Goal: Task Accomplishment & Management: Complete application form

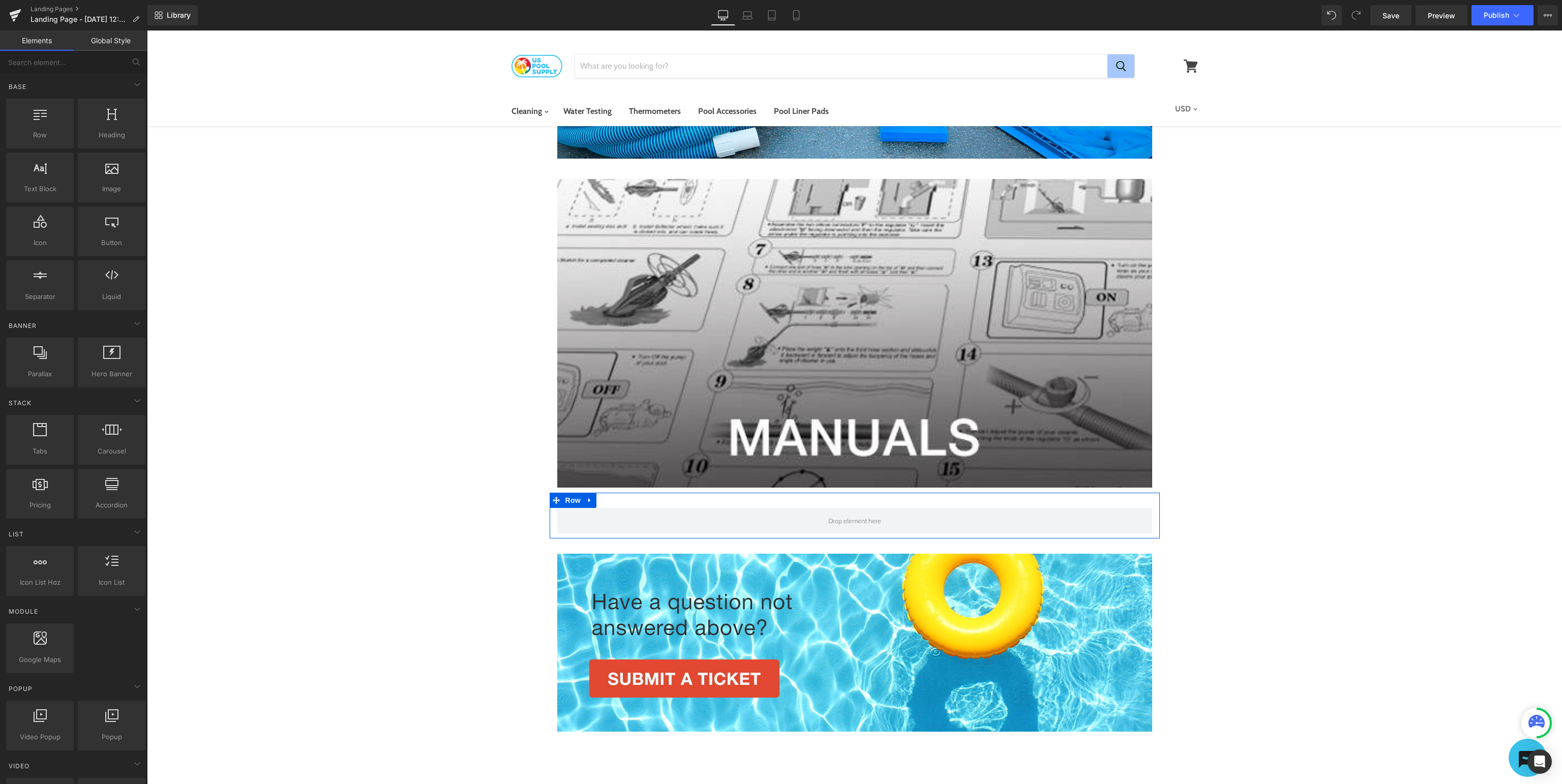
click at [865, 516] on span at bounding box center [854, 520] width 60 height 13
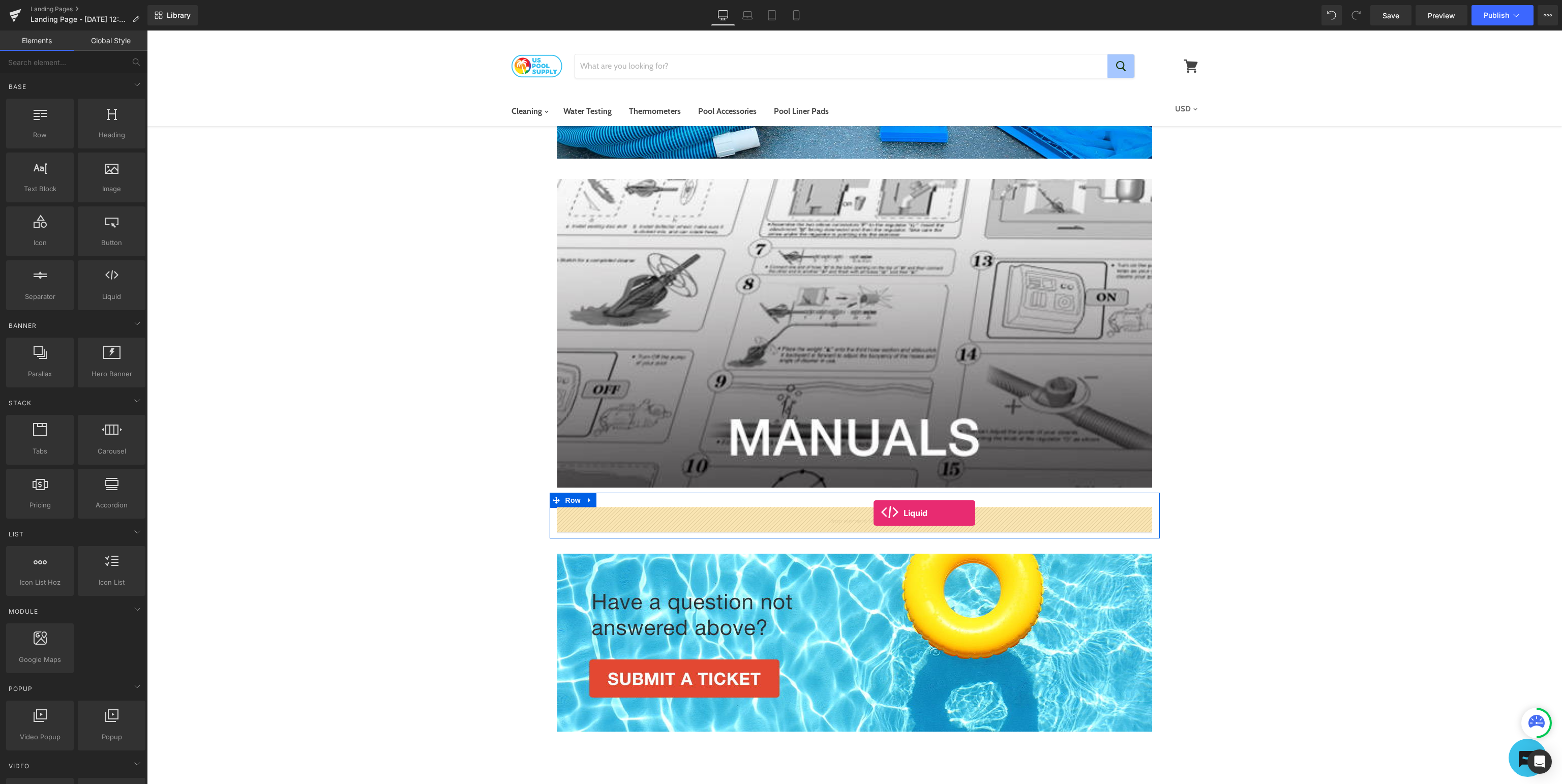
drag, startPoint x: 263, startPoint y: 306, endPoint x: 874, endPoint y: 514, distance: 645.4
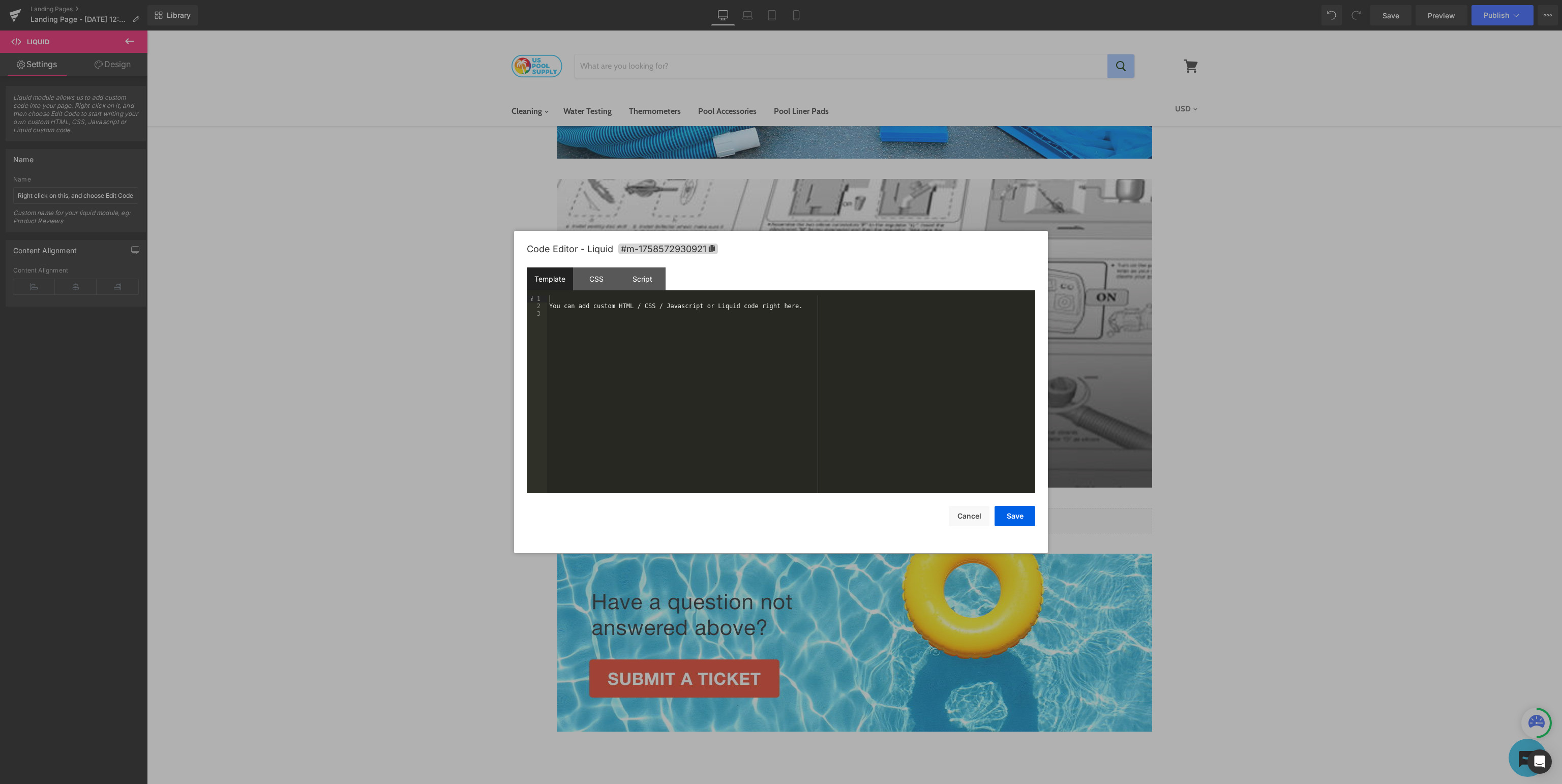
click at [732, 363] on div "You can add custom HTML / CSS / Javascript or Liquid code right here." at bounding box center [791, 401] width 488 height 213
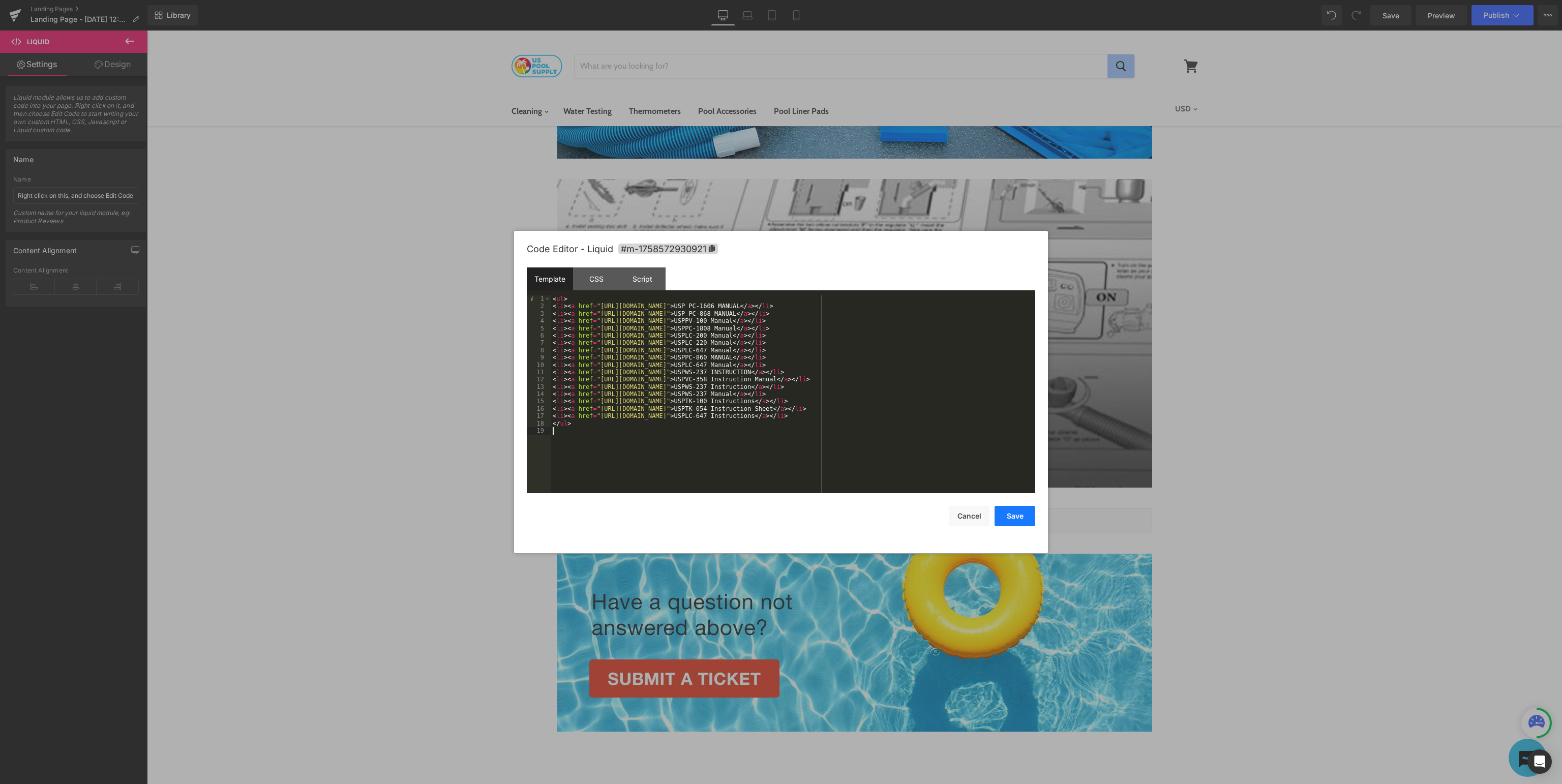
click at [1024, 515] on button "Save" at bounding box center [1014, 516] width 41 height 21
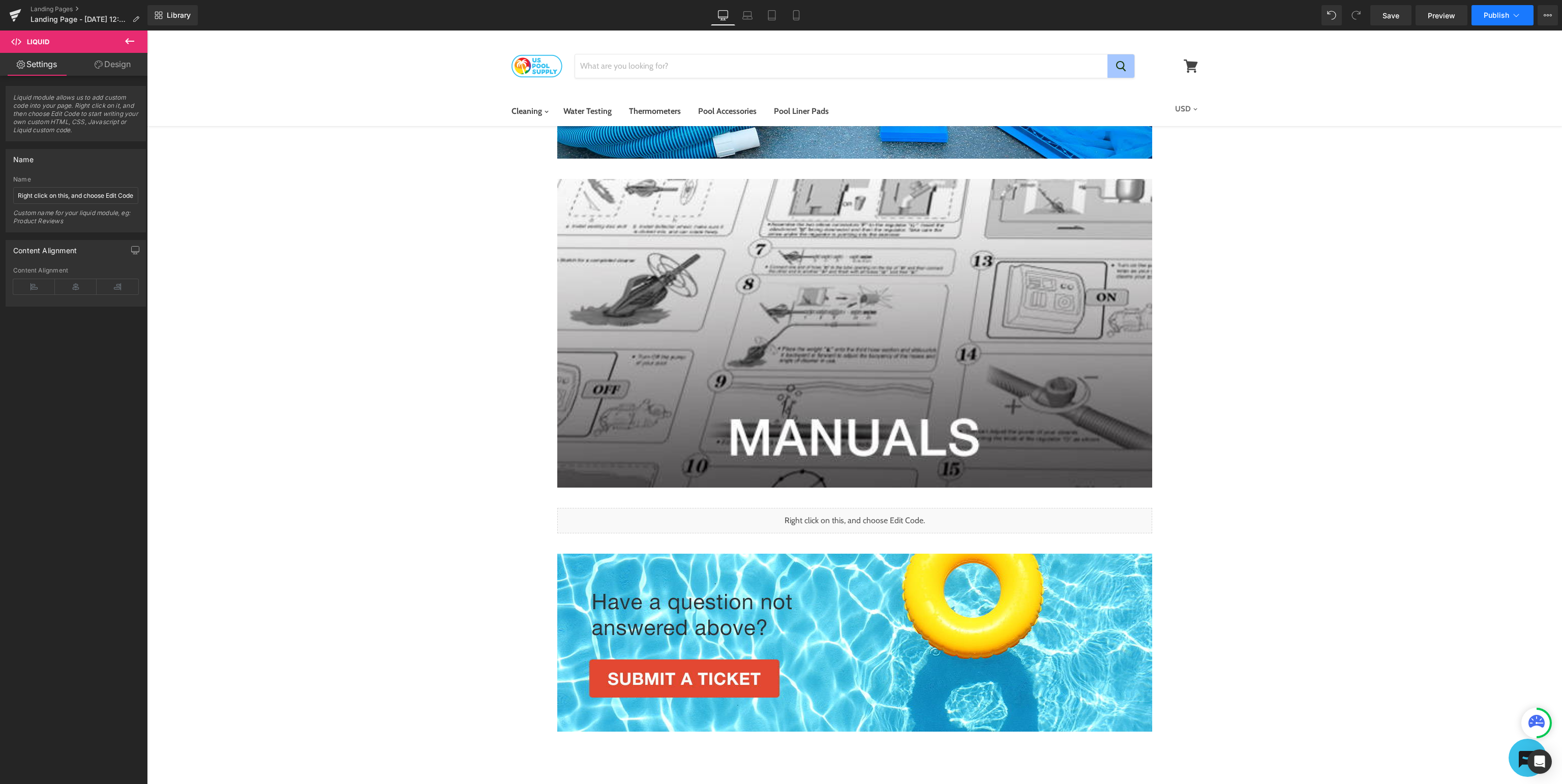
click at [1517, 13] on icon at bounding box center [1516, 15] width 10 height 10
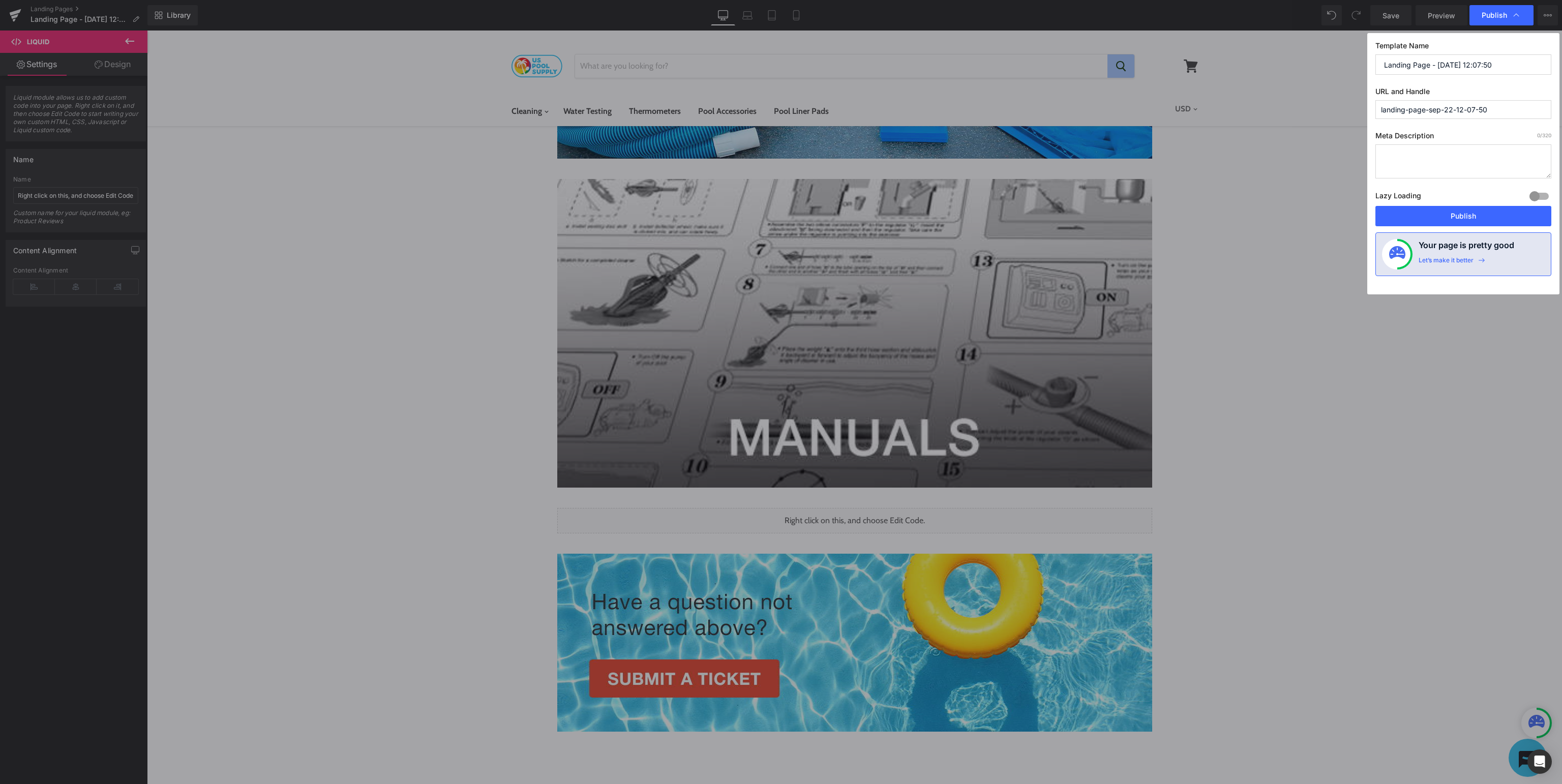
click at [1512, 64] on input "Landing Page - Sep 22, 12:07:50" at bounding box center [1463, 65] width 176 height 21
type input "U.S. Pool Supply Support - Manuals"
type input "usp-support-manuals"
click at [1447, 214] on button "Publish" at bounding box center [1463, 216] width 176 height 21
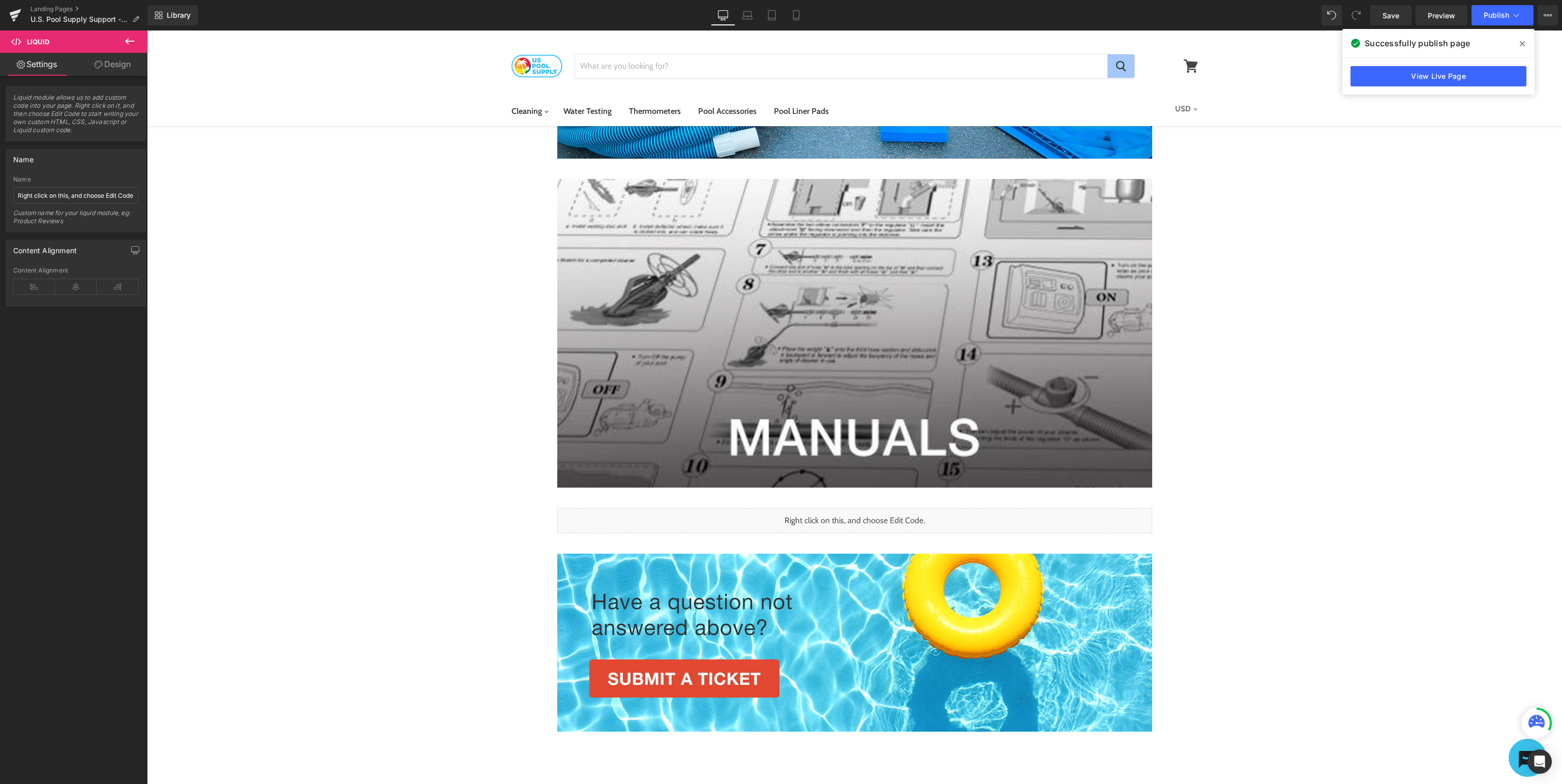
click at [1522, 45] on icon at bounding box center [1522, 43] width 5 height 8
click at [1520, 15] on icon at bounding box center [1516, 15] width 10 height 10
click at [12, 17] on icon at bounding box center [15, 16] width 7 height 5
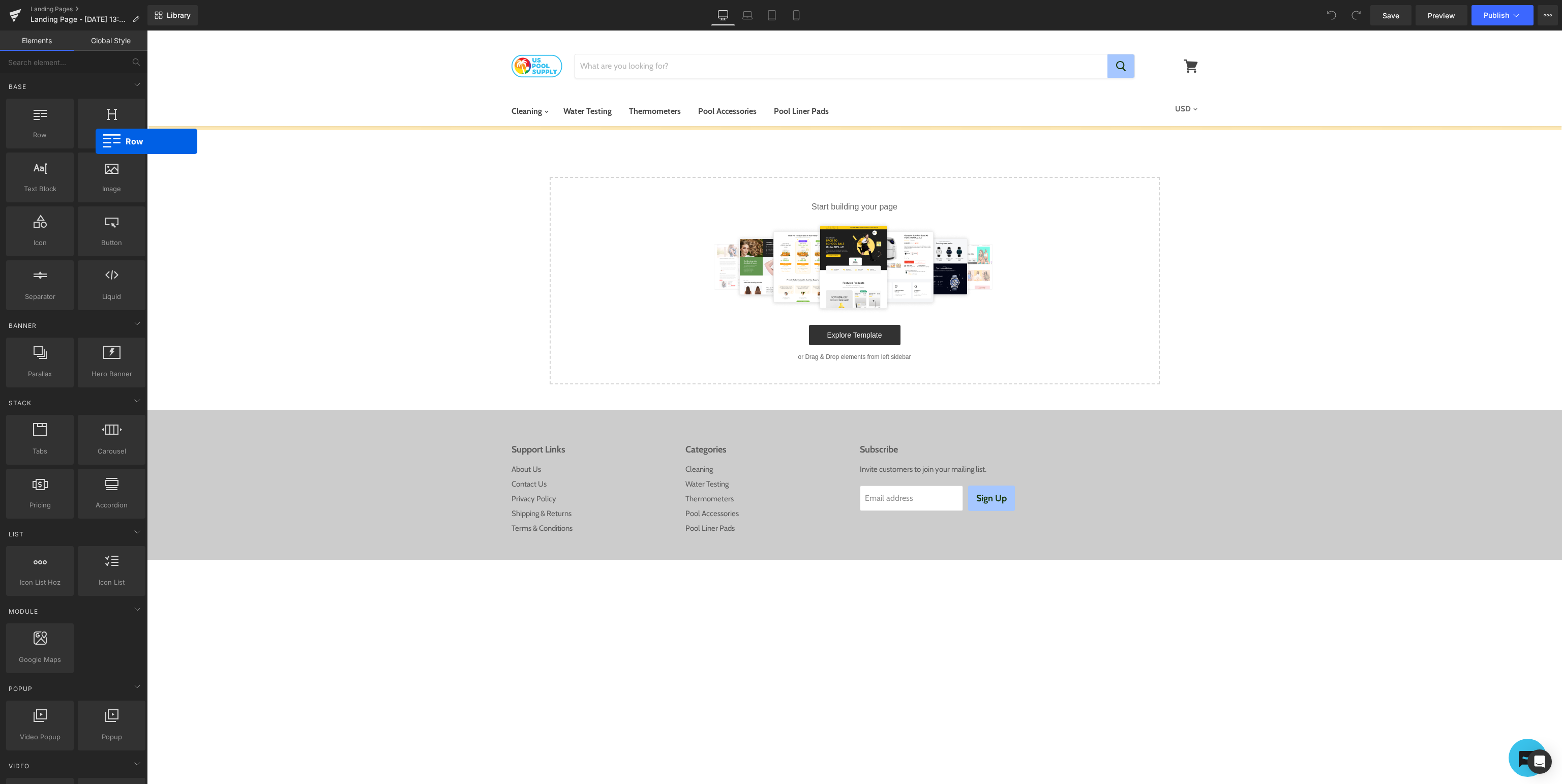
drag, startPoint x: 178, startPoint y: 153, endPoint x: 1026, endPoint y: 267, distance: 855.6
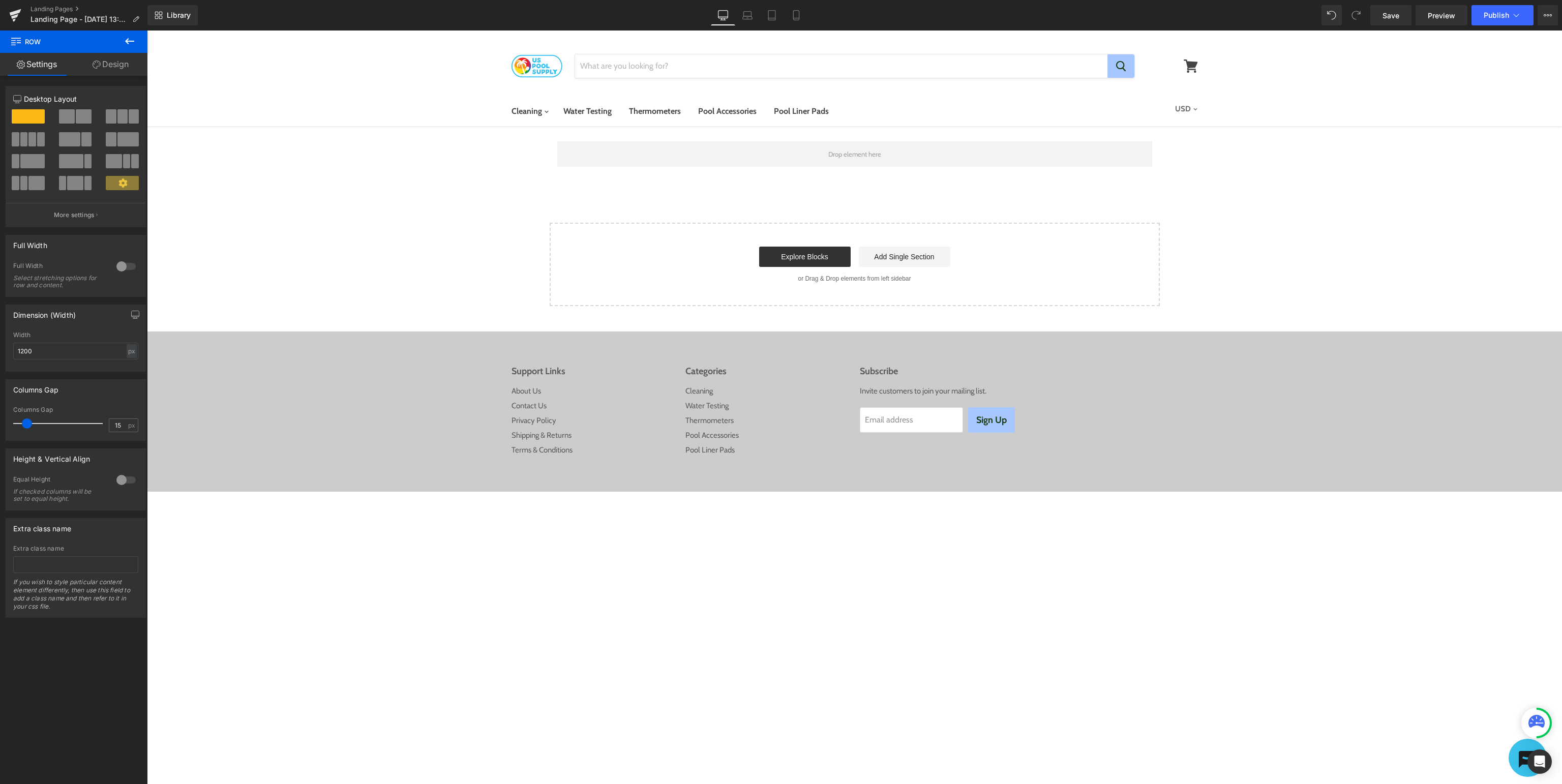
click at [137, 42] on button at bounding box center [129, 41] width 36 height 22
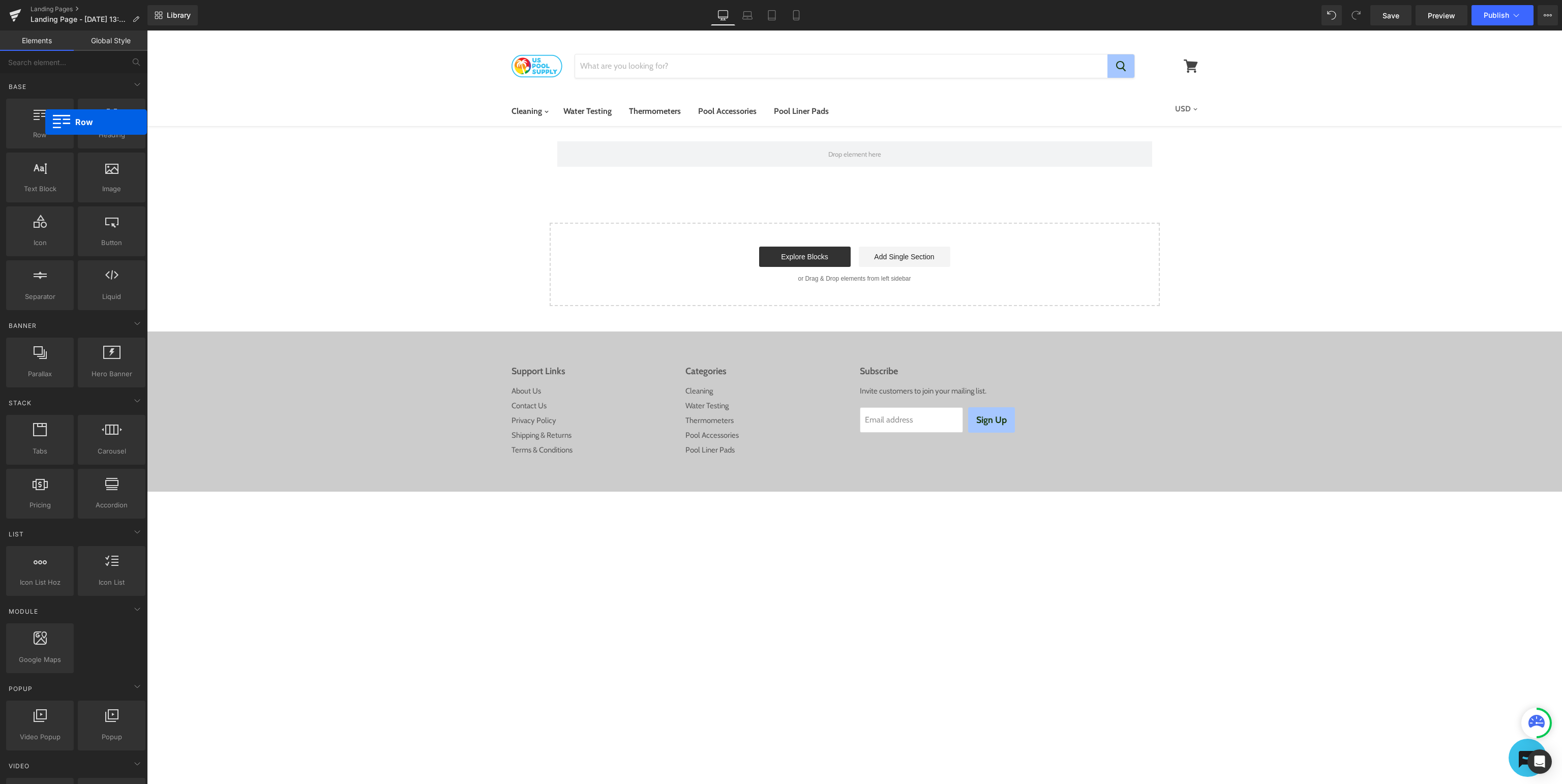
drag, startPoint x: 192, startPoint y: 153, endPoint x: 674, endPoint y: 287, distance: 500.3
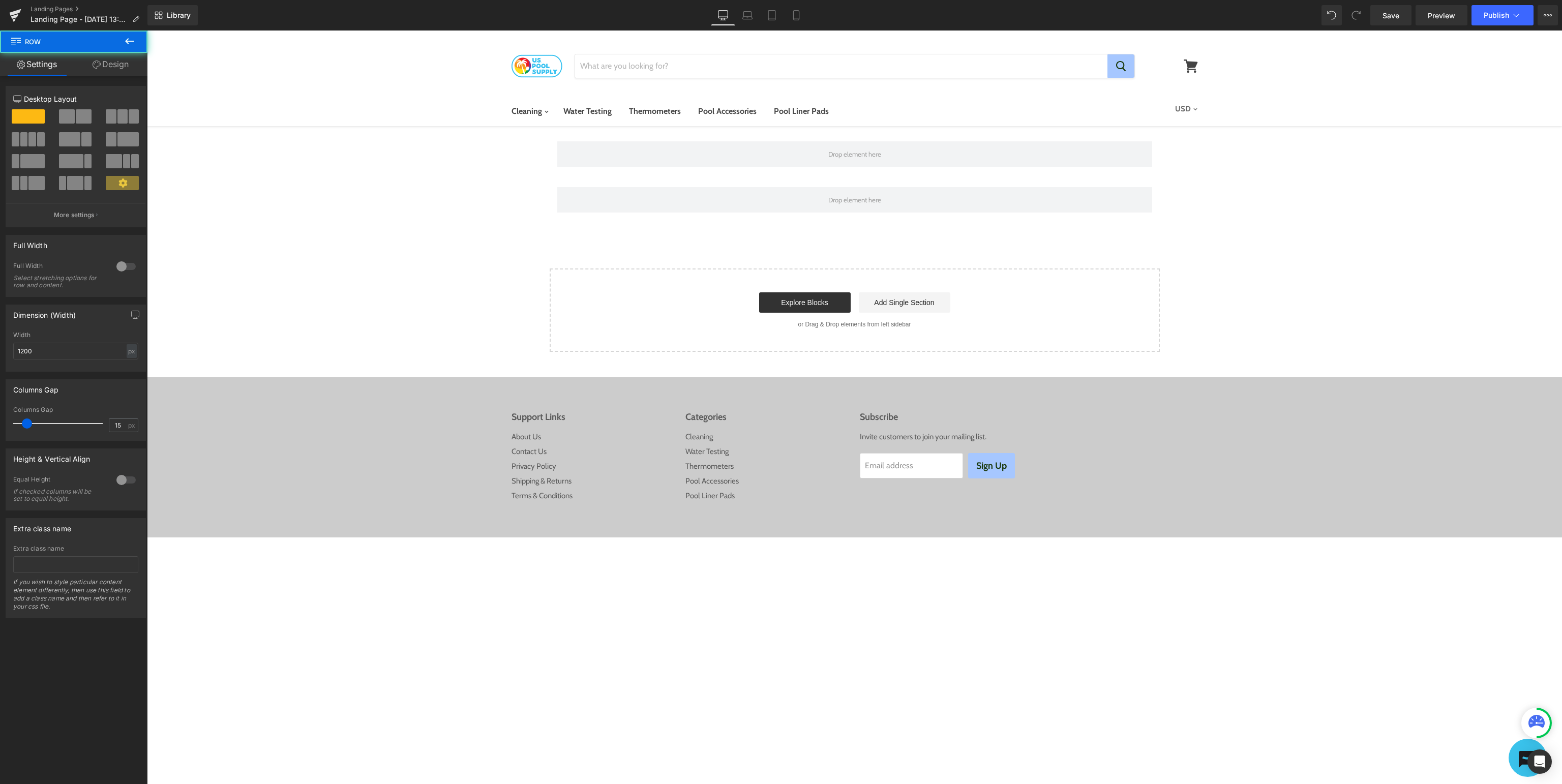
click at [131, 42] on icon at bounding box center [130, 41] width 12 height 12
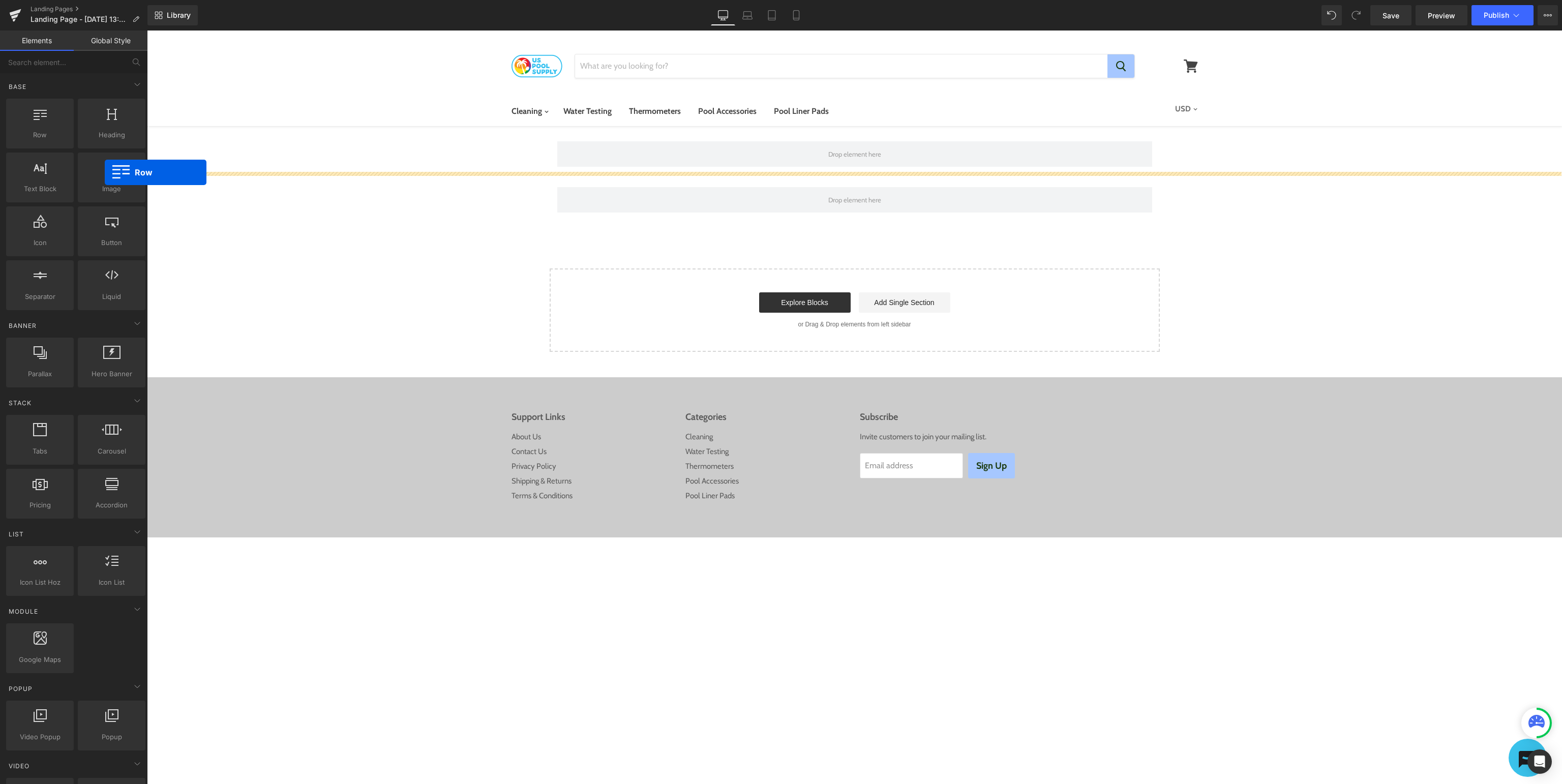
drag, startPoint x: 184, startPoint y: 166, endPoint x: 981, endPoint y: 344, distance: 816.6
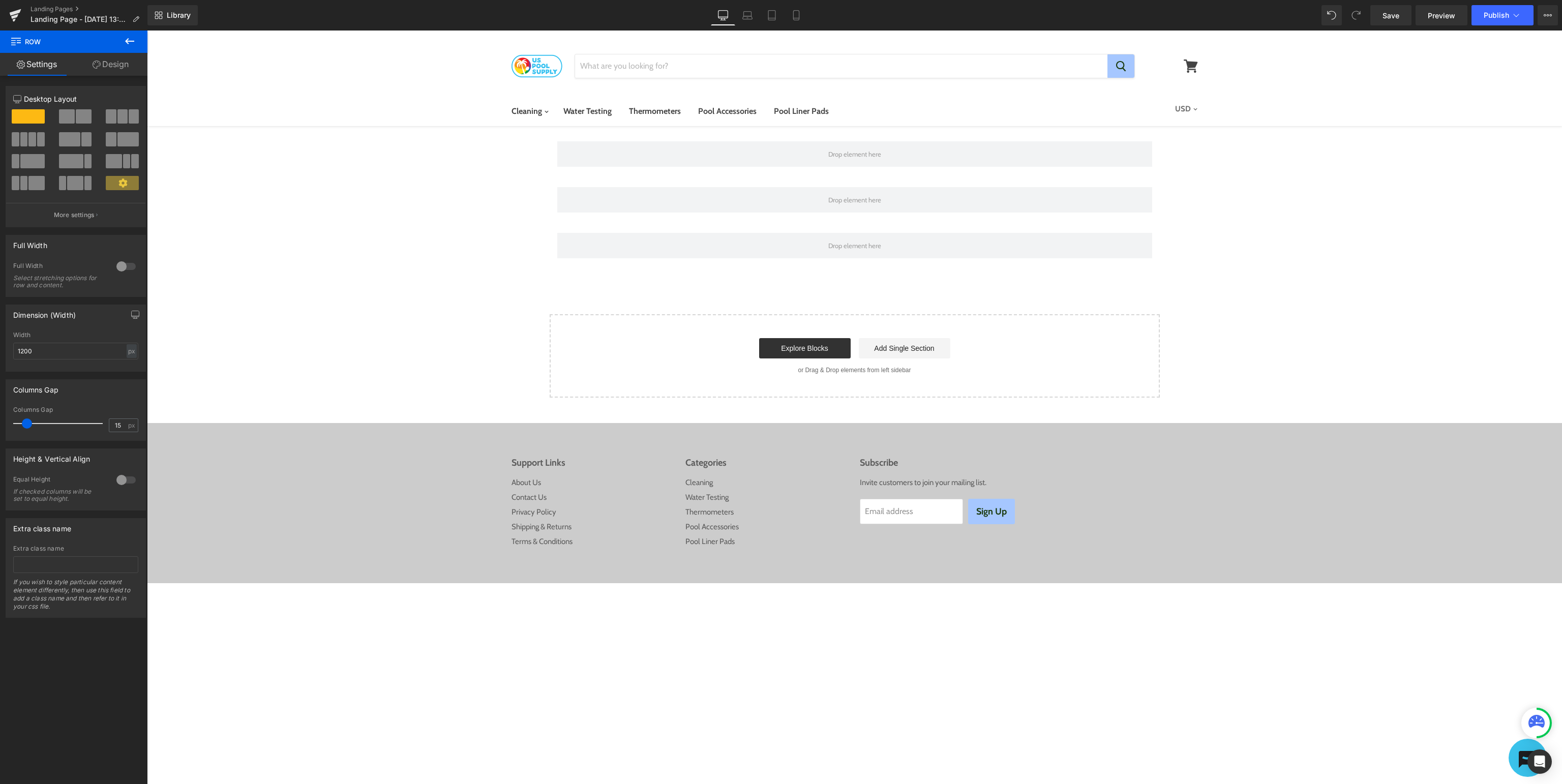
click at [132, 42] on icon at bounding box center [129, 41] width 9 height 6
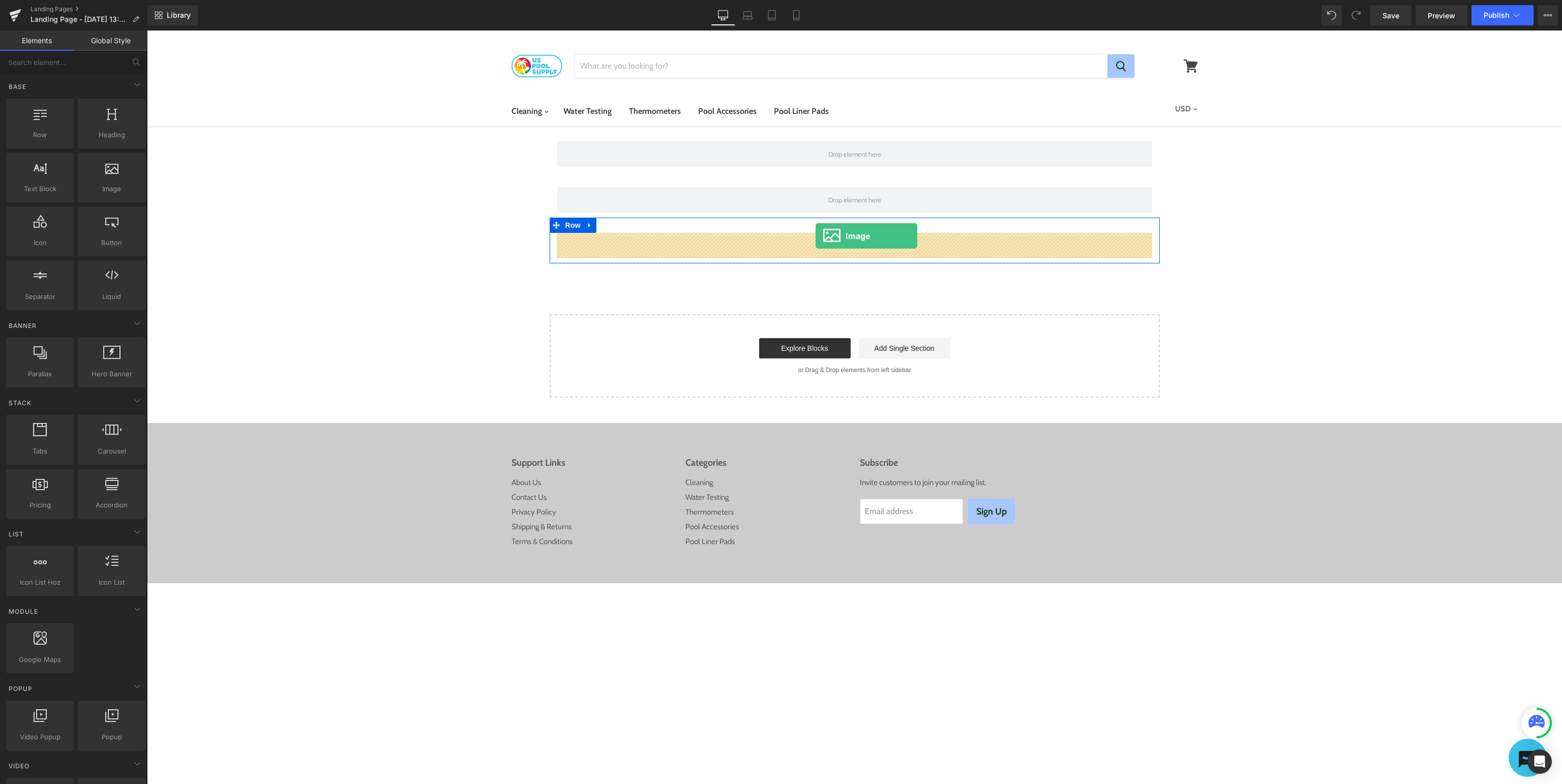
drag, startPoint x: 255, startPoint y: 215, endPoint x: 816, endPoint y: 236, distance: 561.4
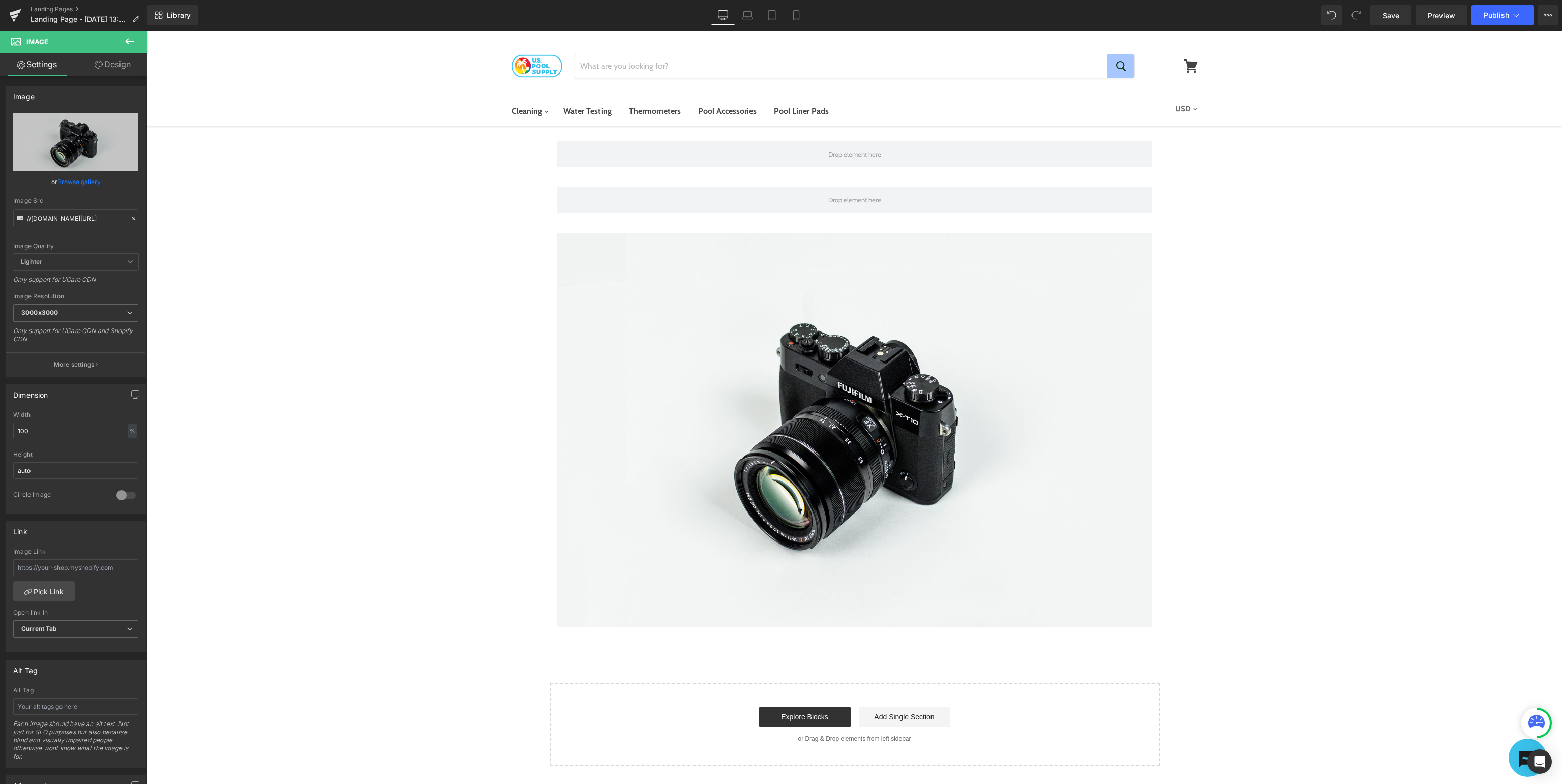
click at [131, 39] on icon at bounding box center [130, 41] width 12 height 12
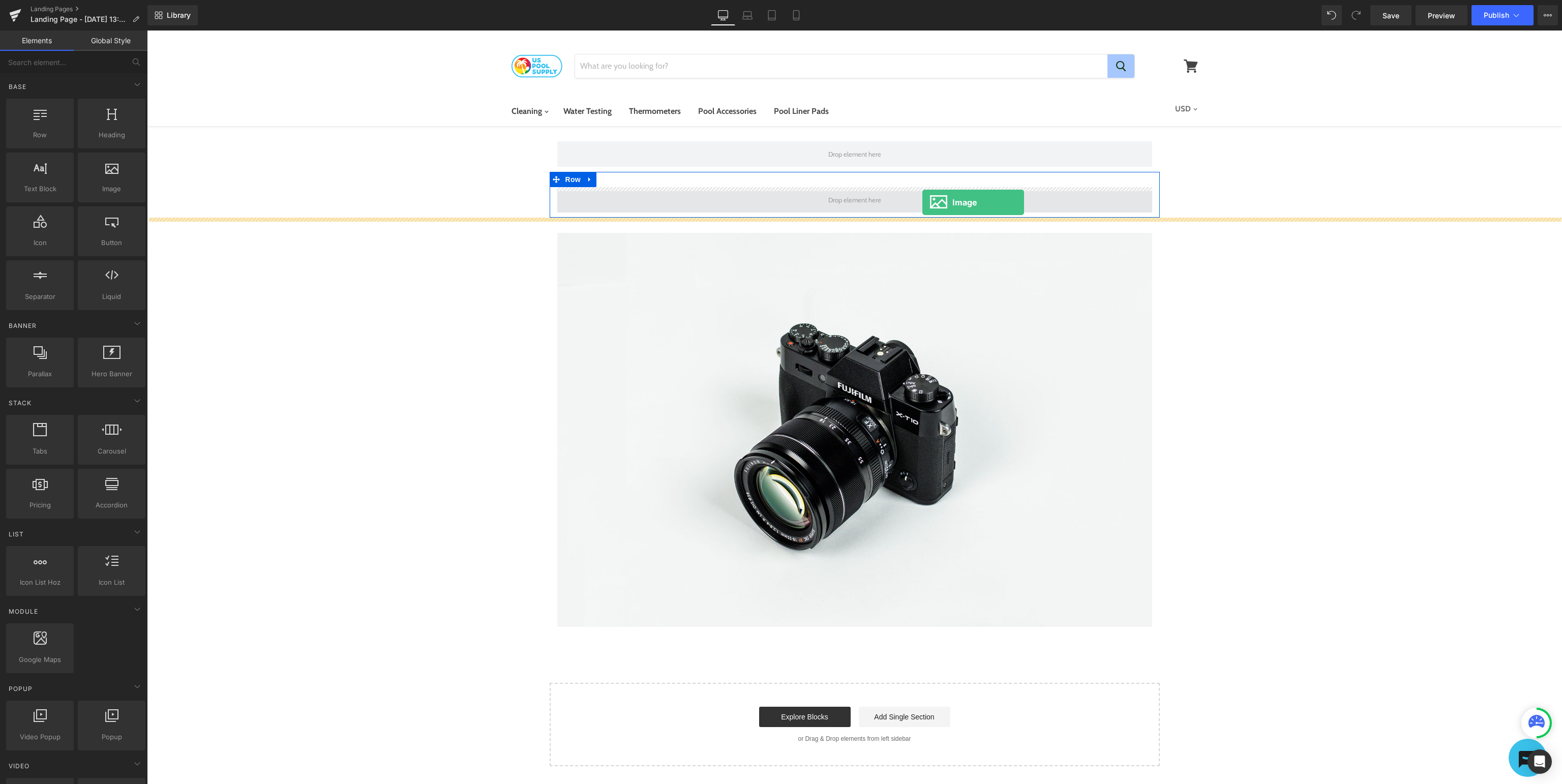
drag, startPoint x: 250, startPoint y: 199, endPoint x: 922, endPoint y: 203, distance: 672.0
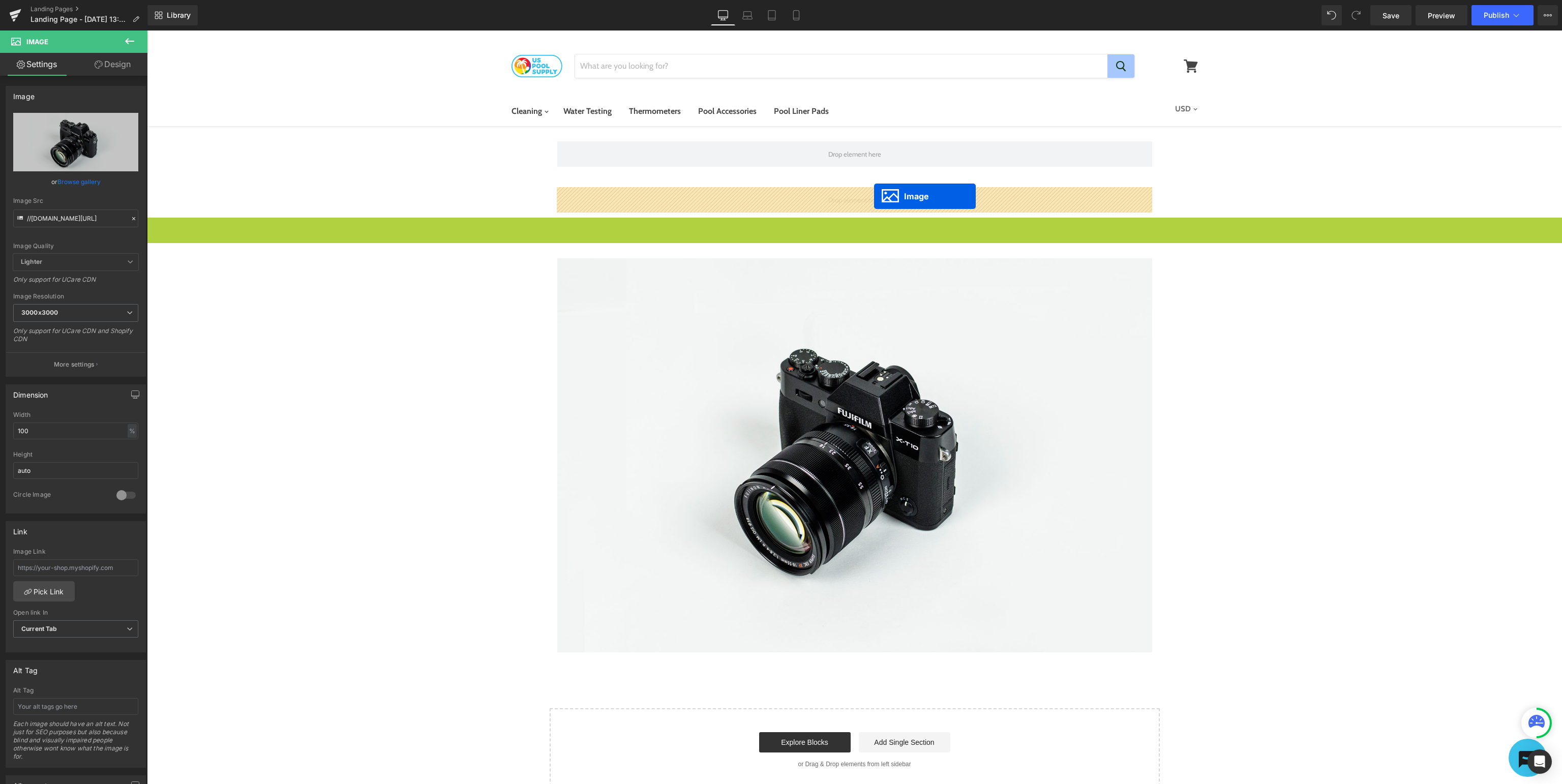
drag, startPoint x: 851, startPoint y: 685, endPoint x: 874, endPoint y: 196, distance: 489.5
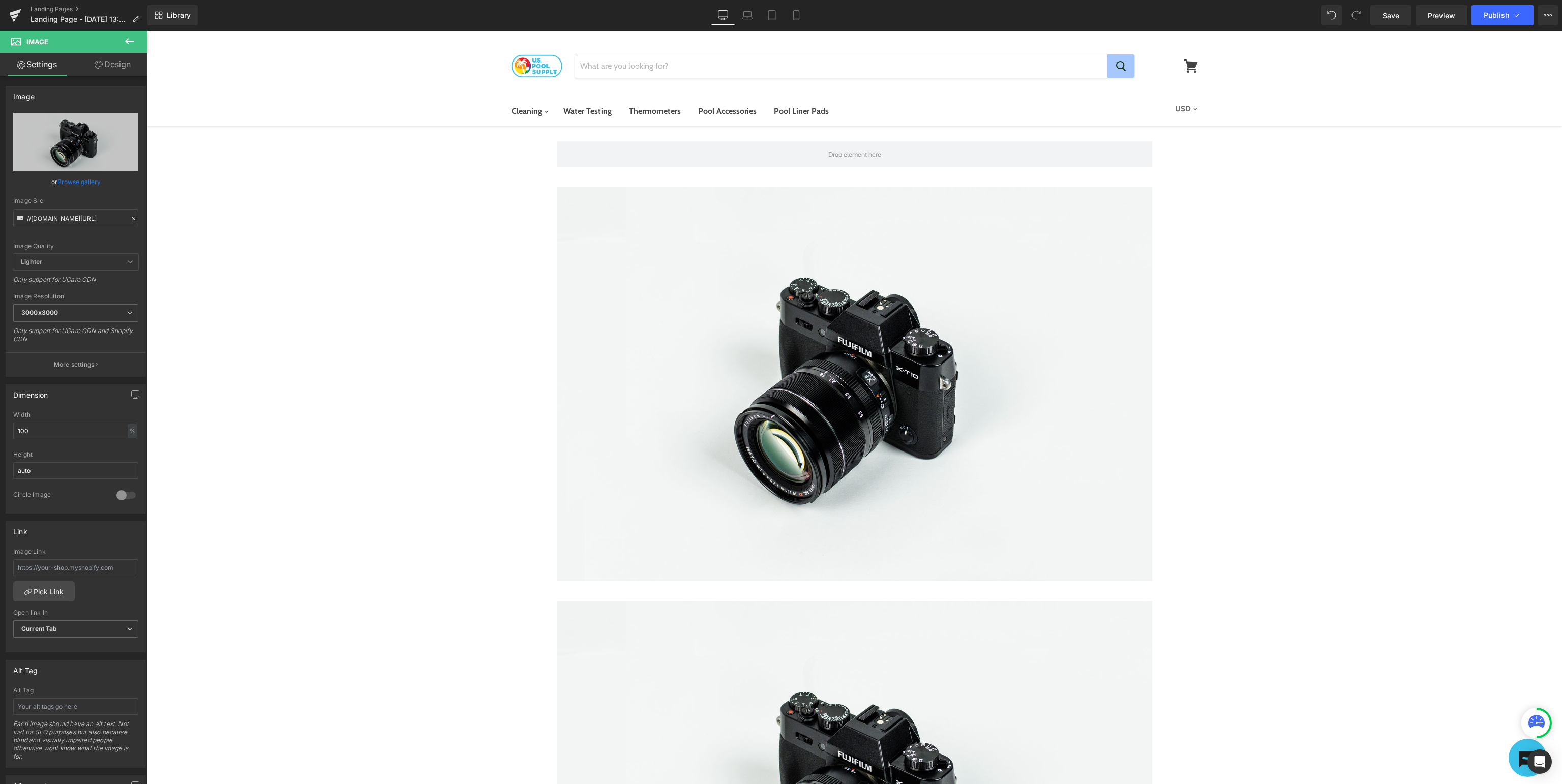
click at [129, 42] on icon at bounding box center [130, 41] width 12 height 12
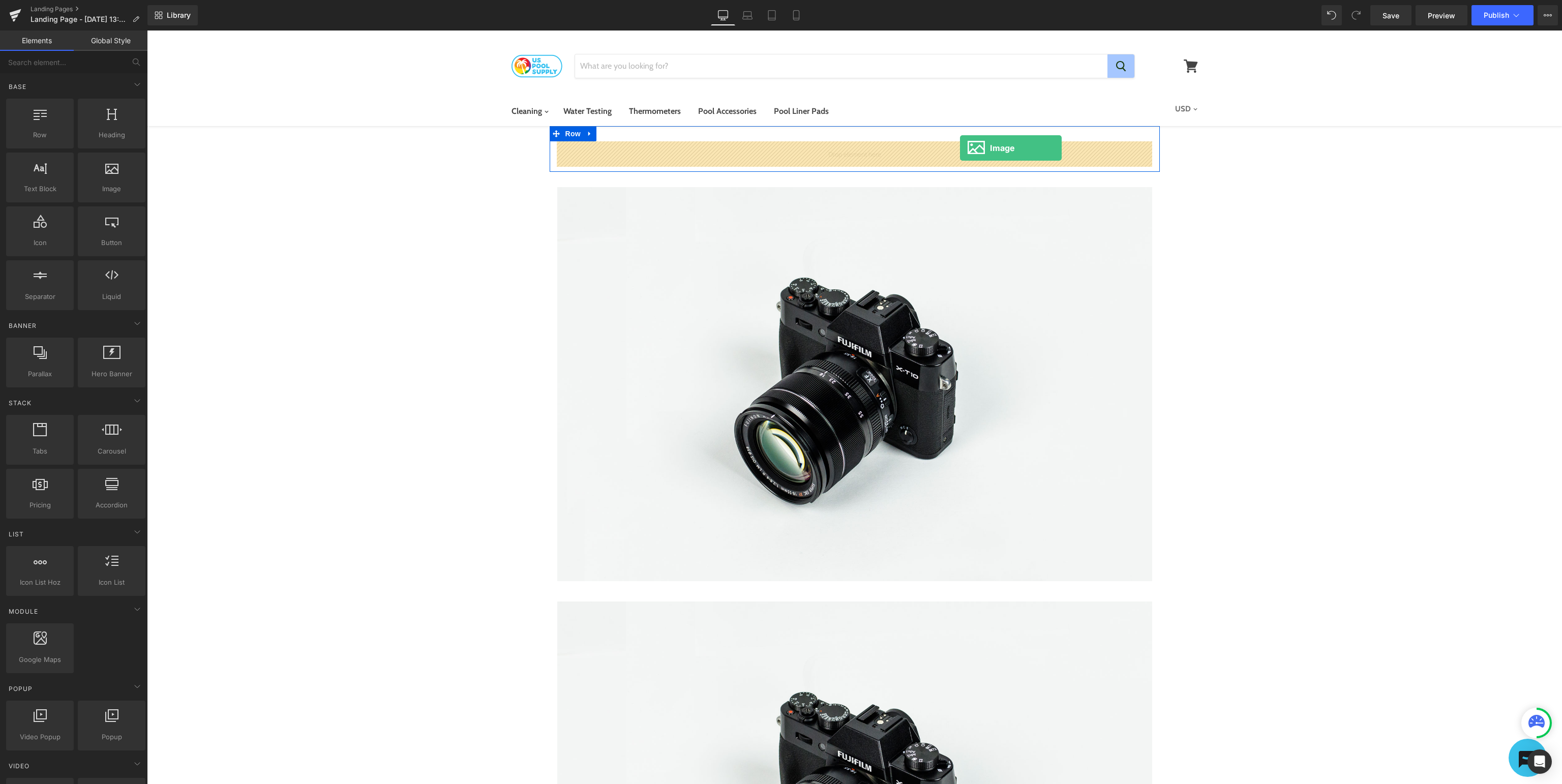
drag, startPoint x: 257, startPoint y: 203, endPoint x: 960, endPoint y: 148, distance: 705.1
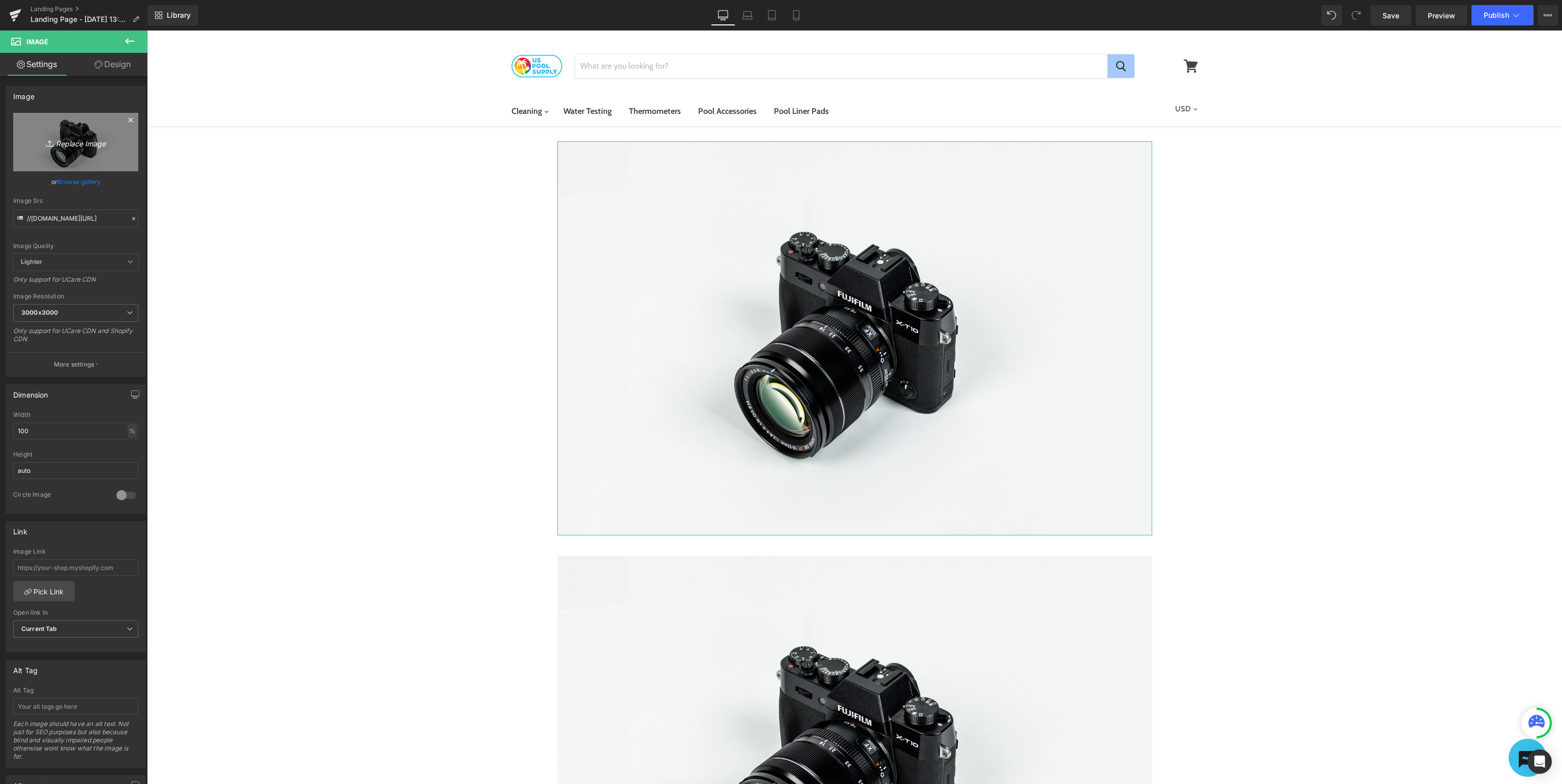
click at [72, 140] on icon "Replace Image" at bounding box center [76, 142] width 81 height 13
type input "C:\fakepath\USP_SupportBanner.jpg"
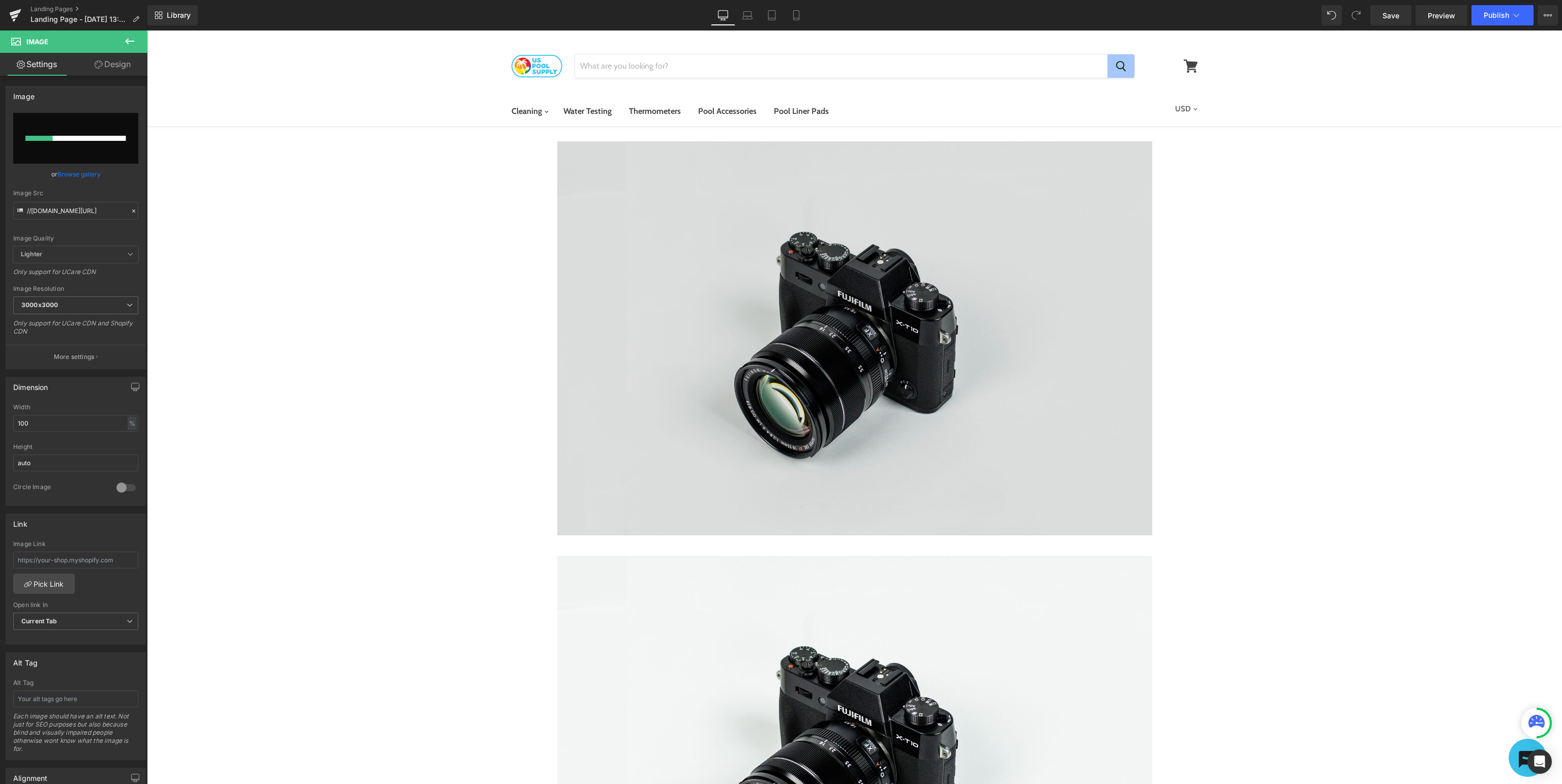
scroll to position [322, 0]
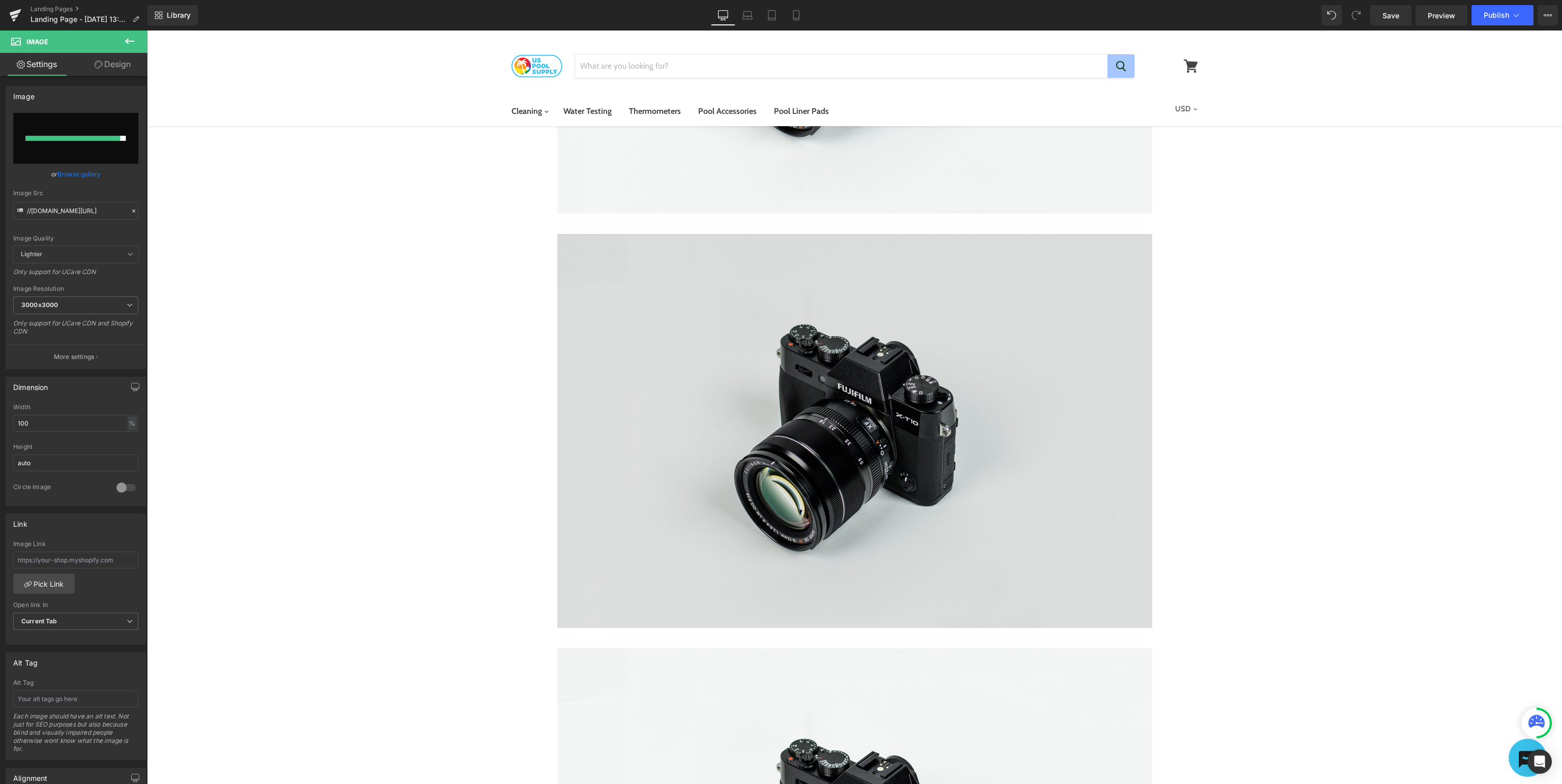
type input "[URL][DOMAIN_NAME]"
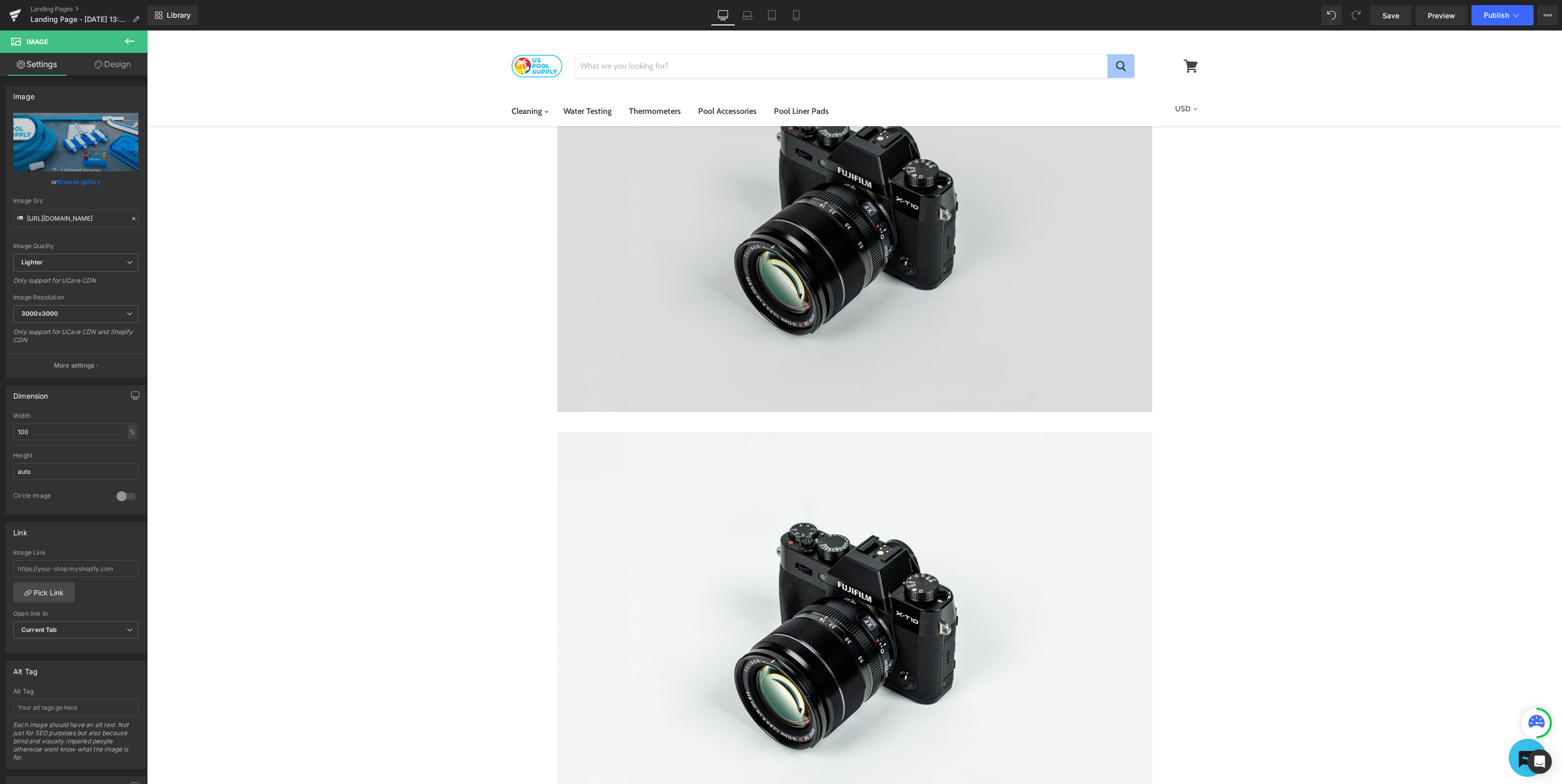
click at [937, 332] on img at bounding box center [854, 215] width 595 height 394
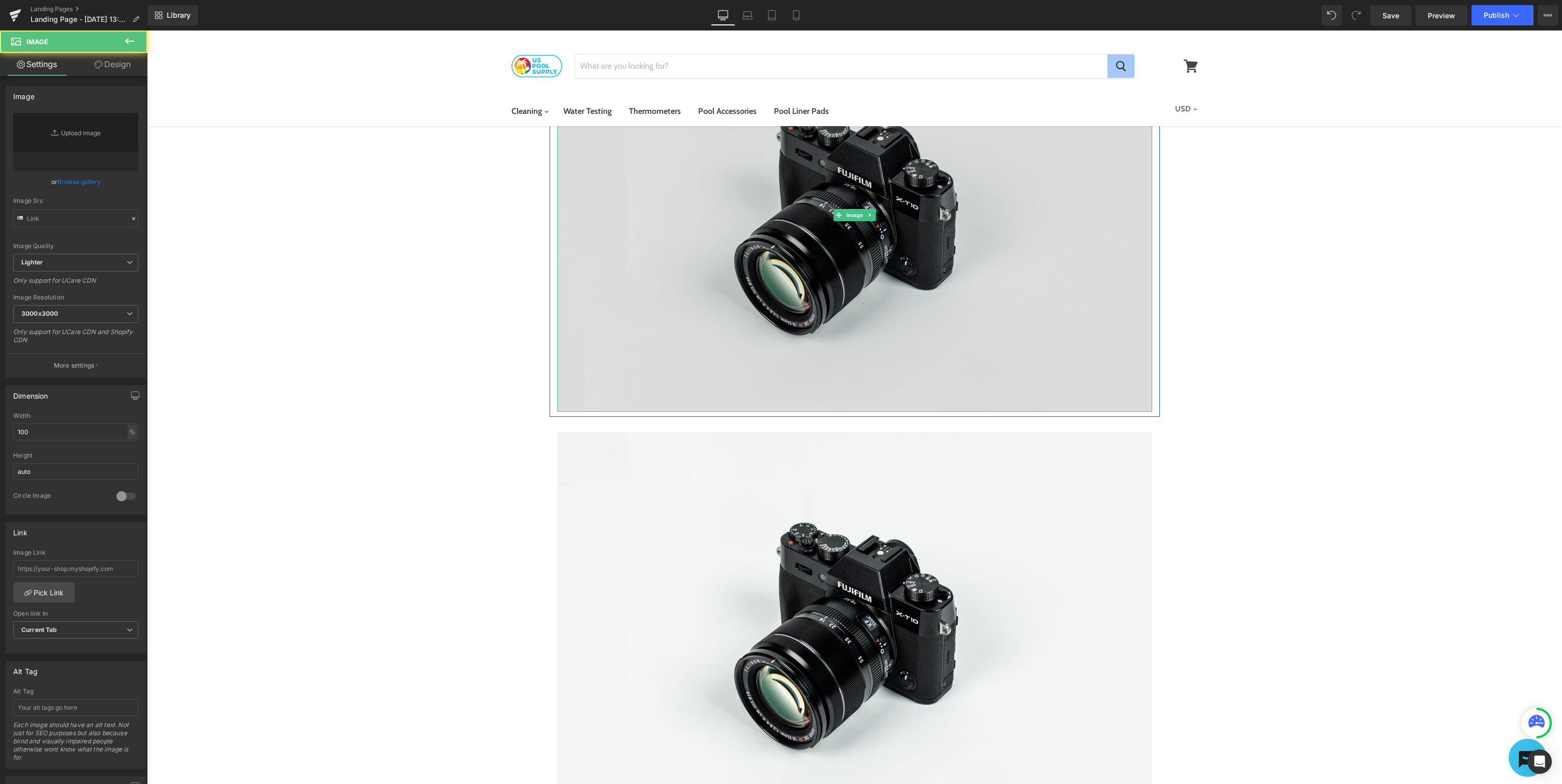
type input "//[DOMAIN_NAME][URL]"
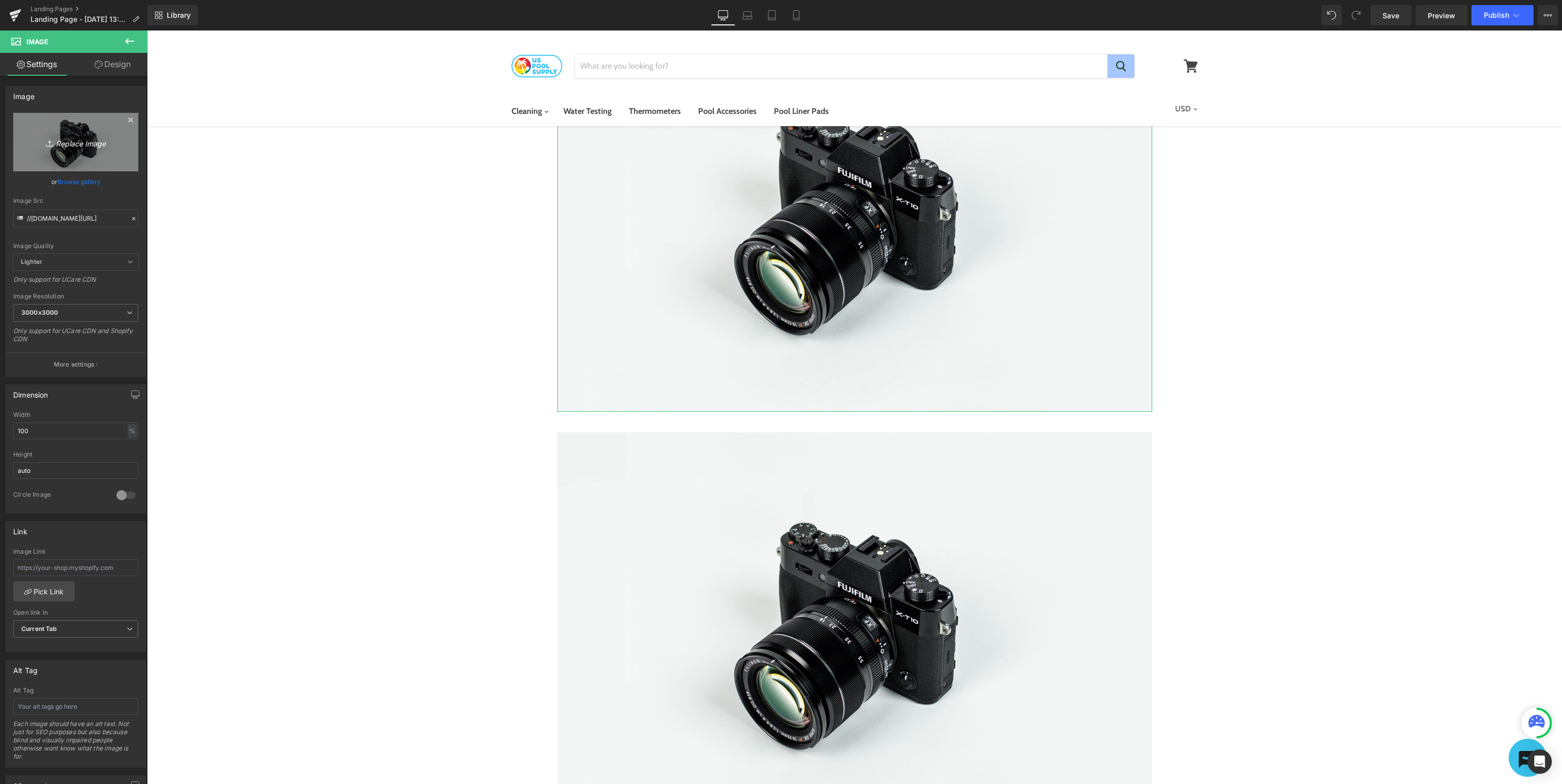
click at [62, 147] on icon "Replace Image" at bounding box center [76, 142] width 81 height 13
type input "C:\fakepath\USP_SupportSDS.jpg"
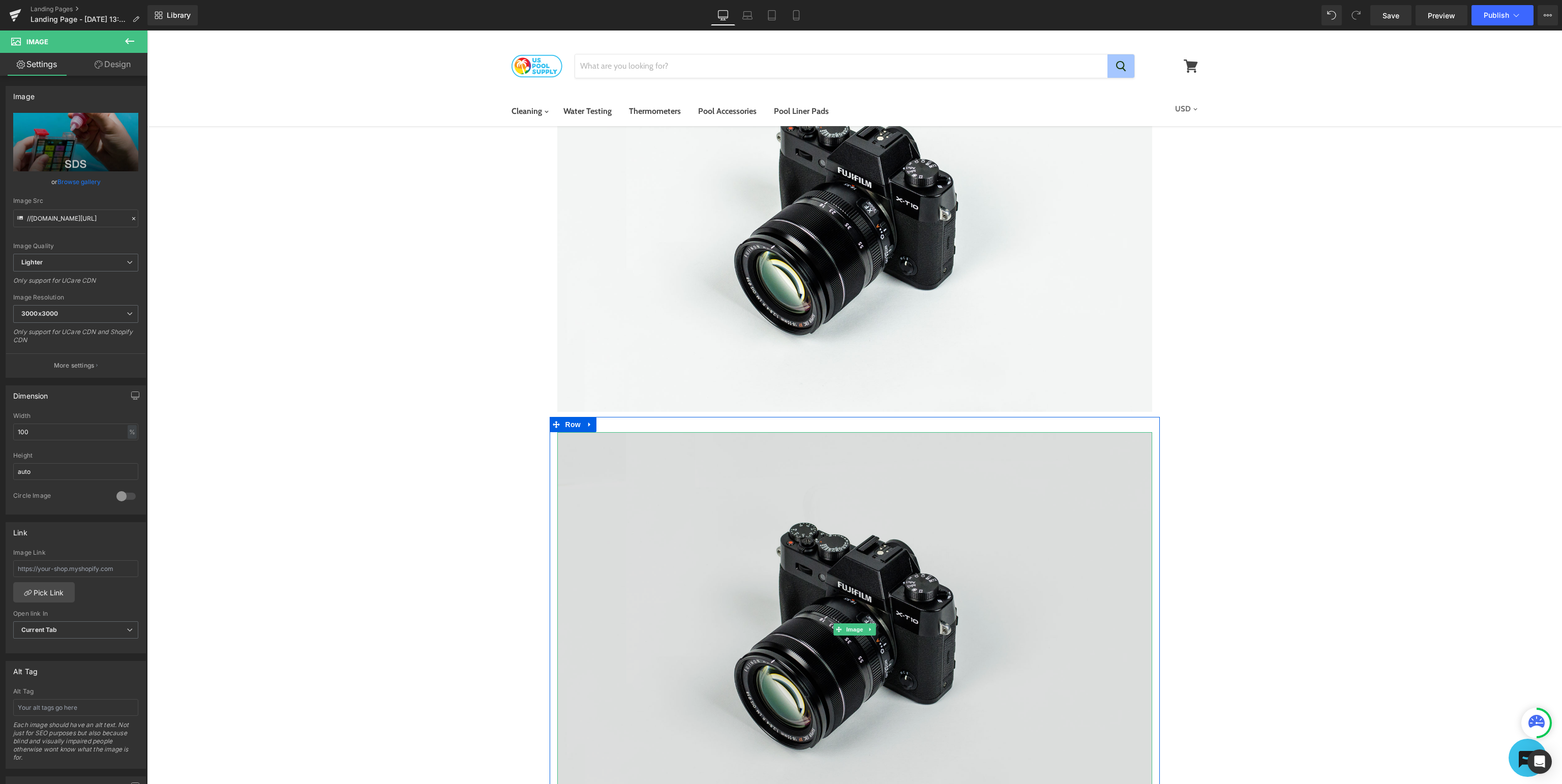
type input "[URL][DOMAIN_NAME]"
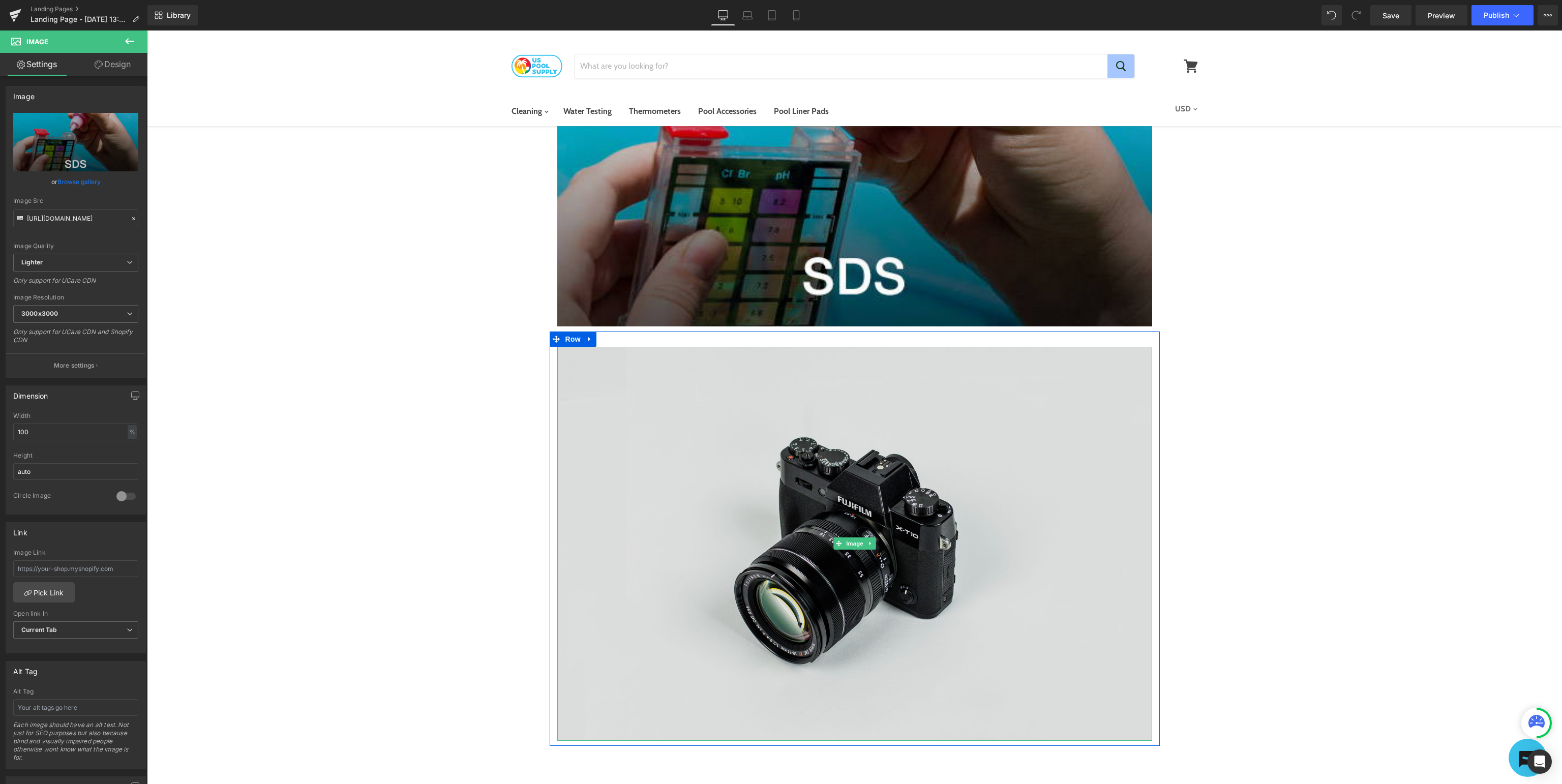
scroll to position [429, 0]
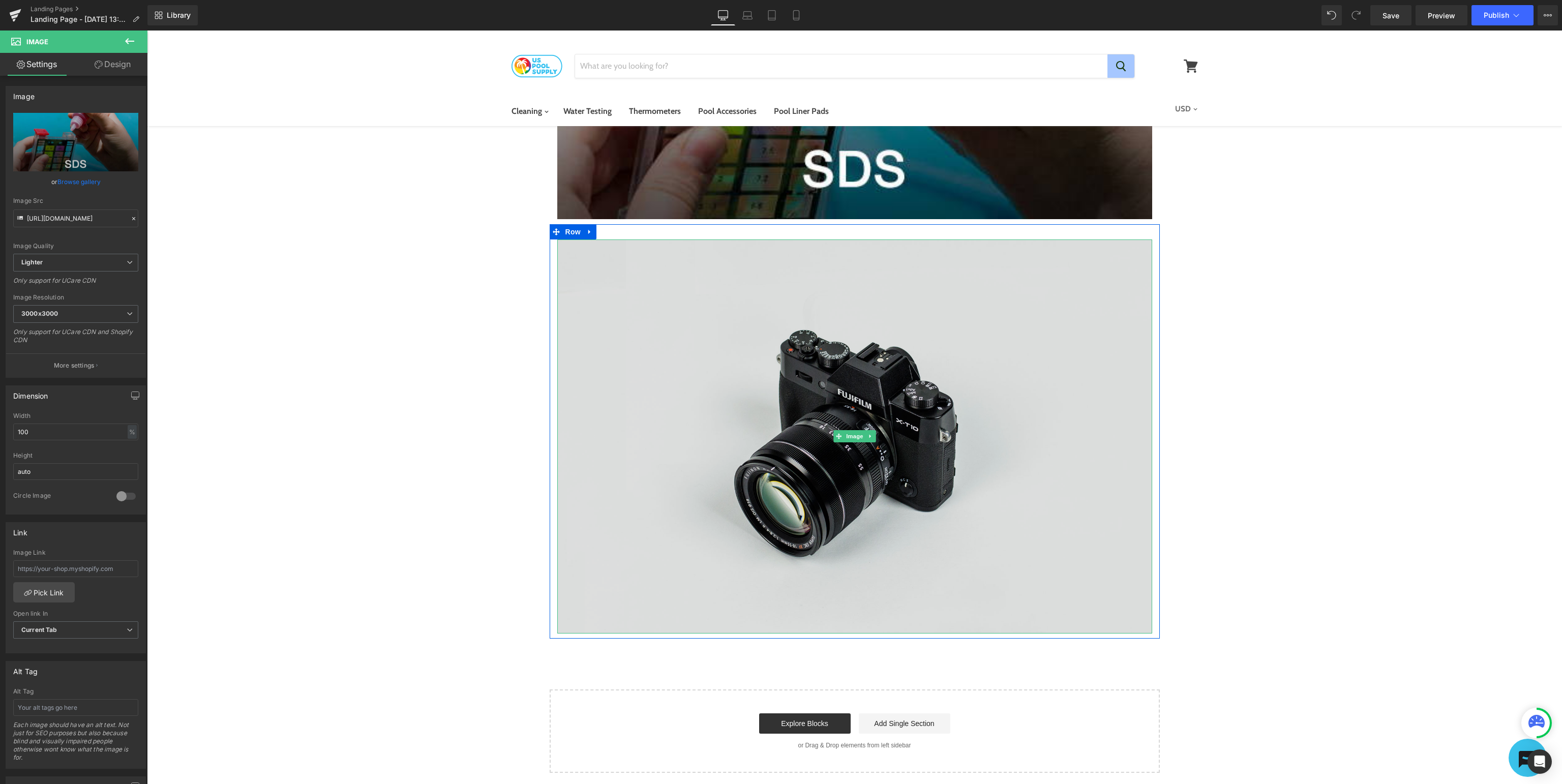
click at [931, 409] on img at bounding box center [854, 437] width 595 height 394
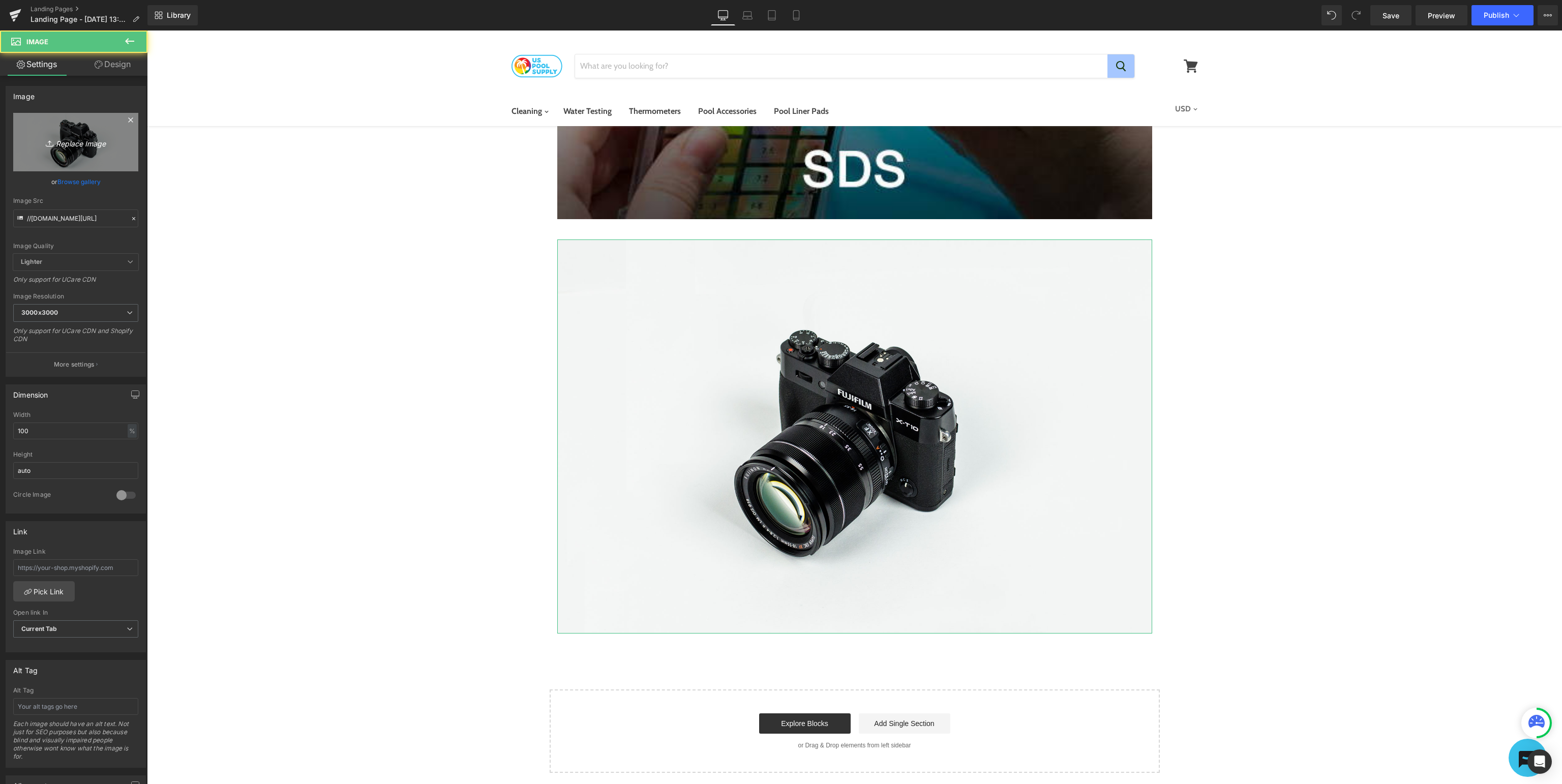
click at [96, 149] on link "Replace Image" at bounding box center [76, 142] width 125 height 58
type input "C:\fakepath\USP_SupportSubmitaTicket.jpg"
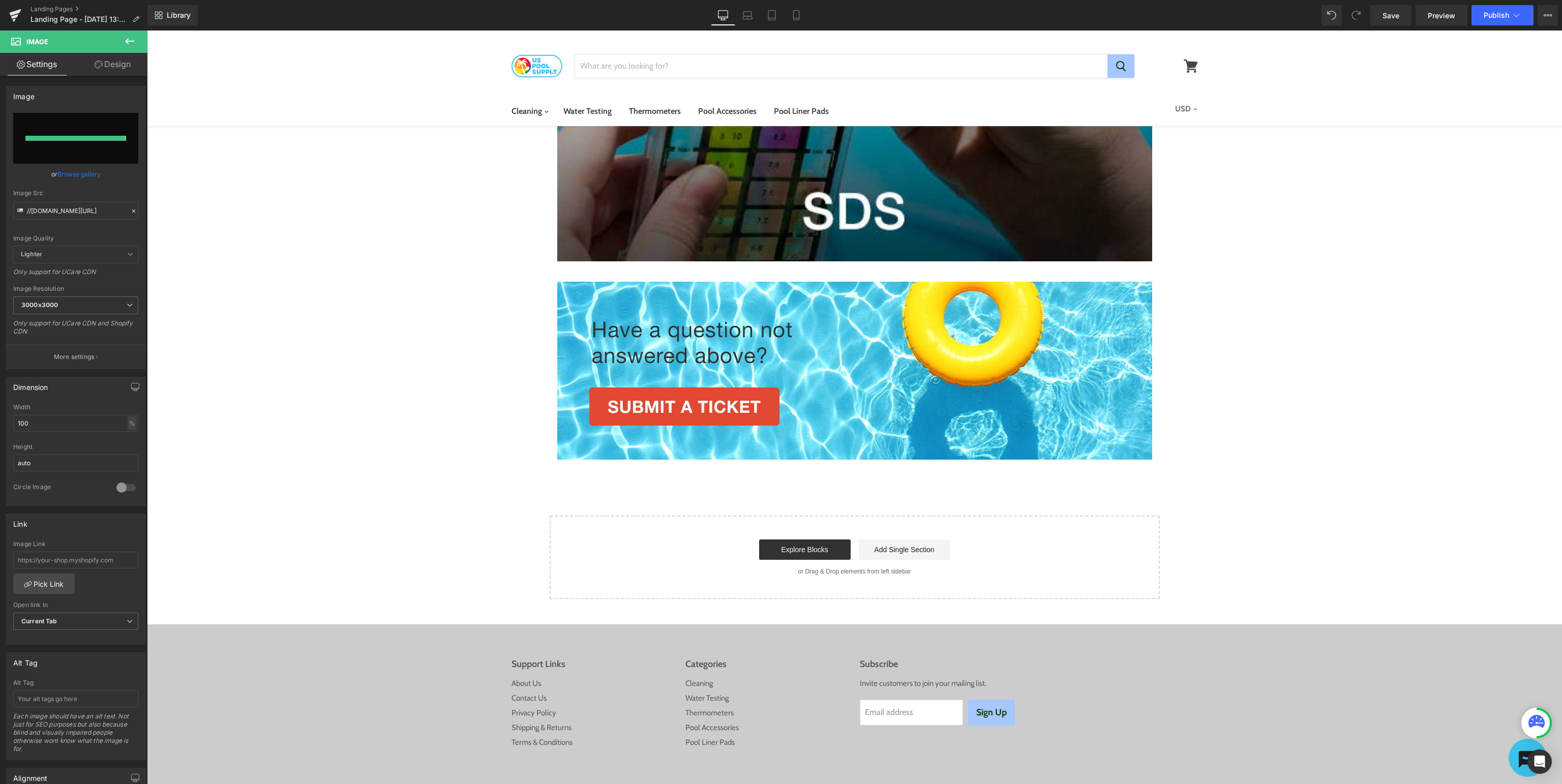
type input "[URL][DOMAIN_NAME]"
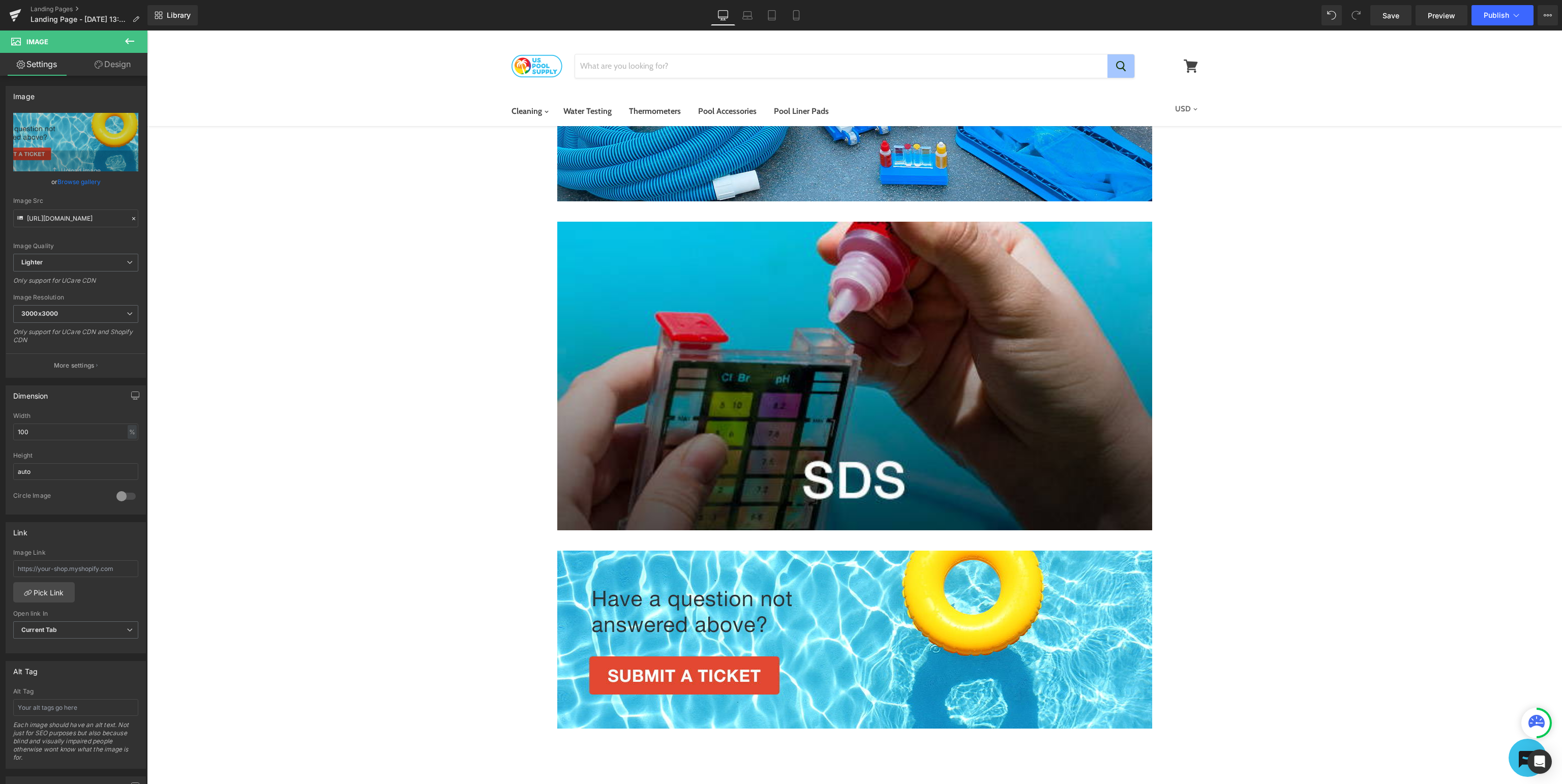
scroll to position [0, 0]
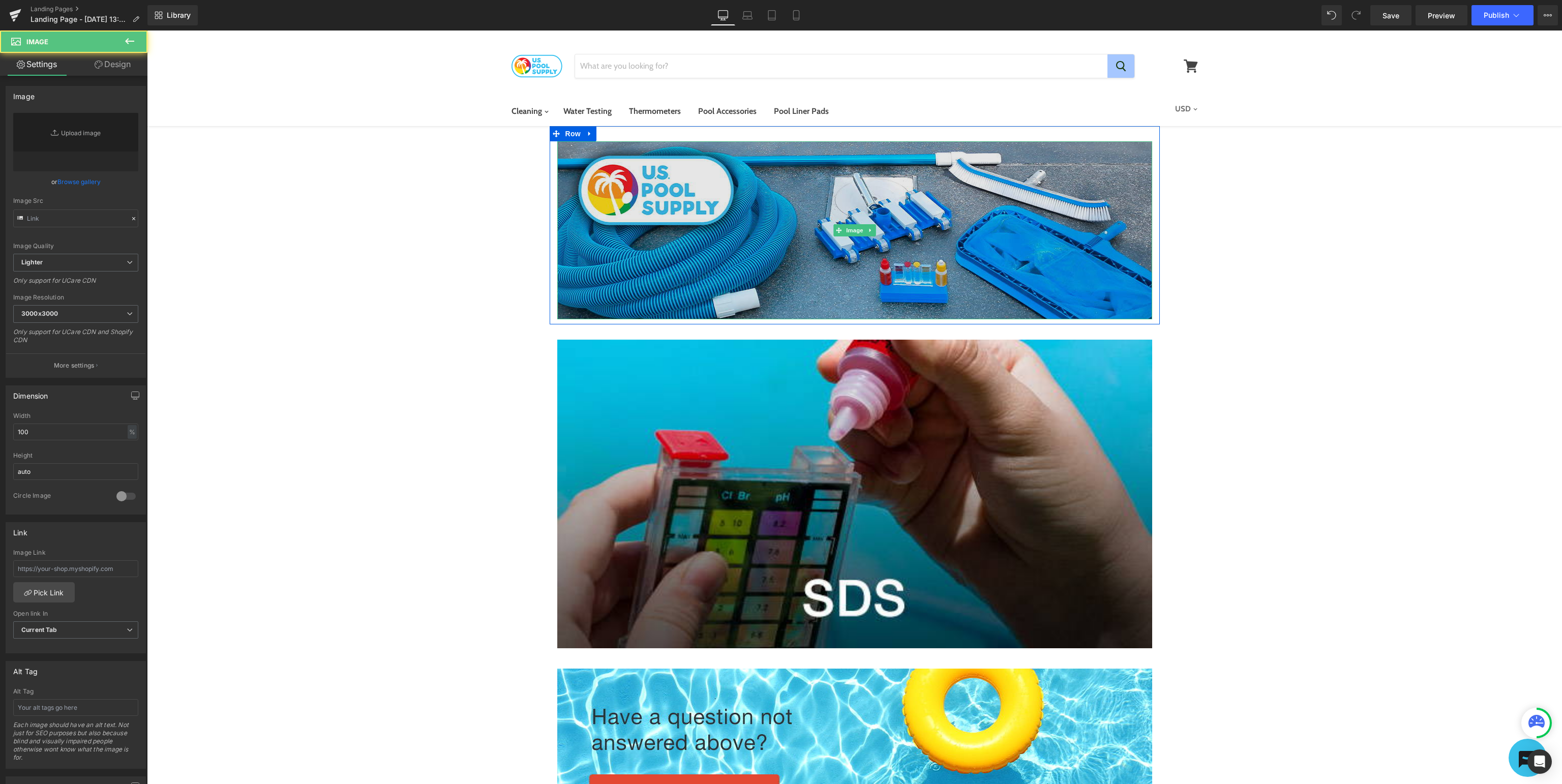
click at [862, 215] on img at bounding box center [854, 230] width 595 height 178
type input "[URL][DOMAIN_NAME]"
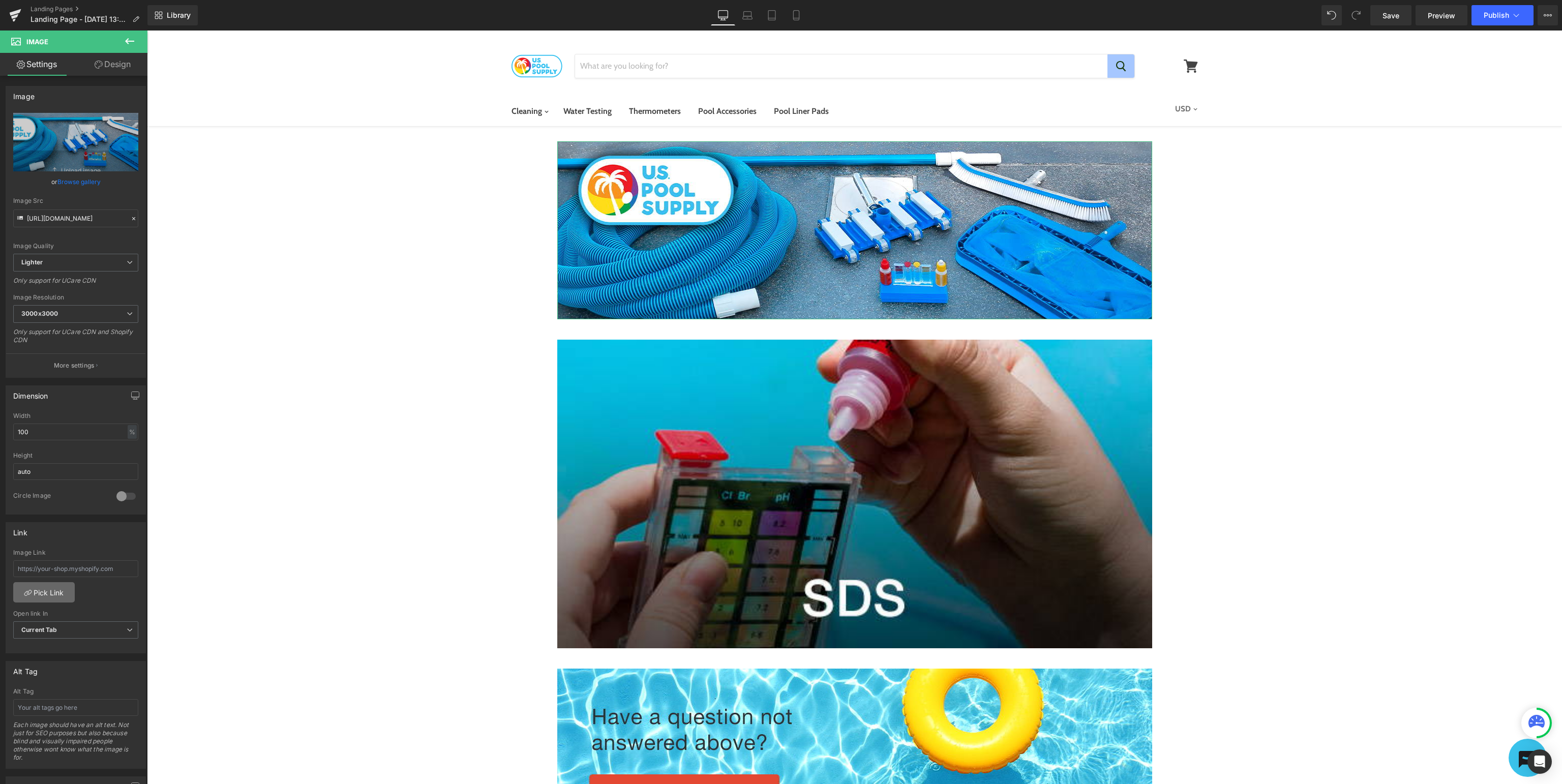
click at [36, 585] on link "Pick Link" at bounding box center [44, 592] width 61 height 21
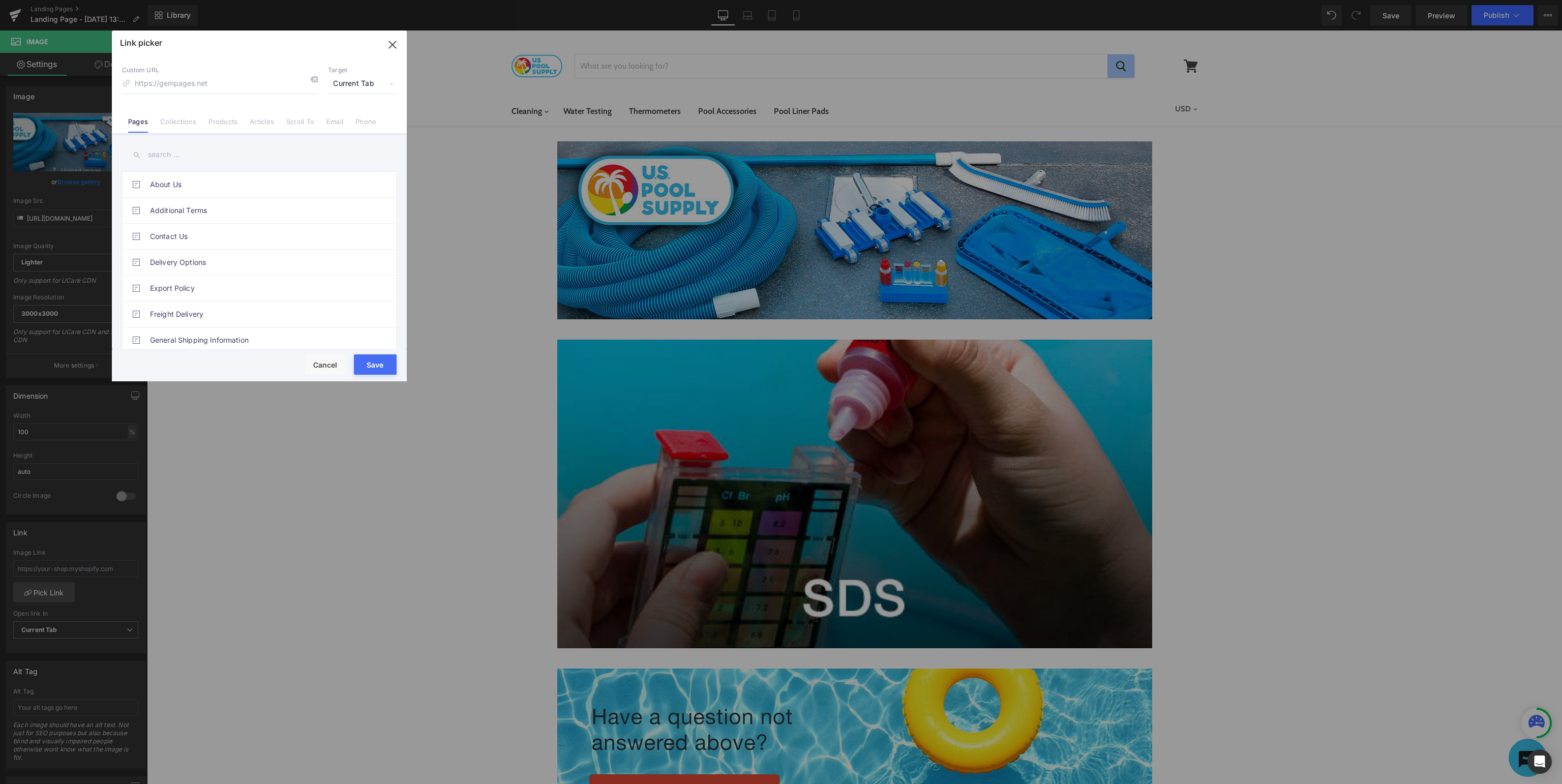
click at [216, 164] on input "text" at bounding box center [259, 155] width 275 height 23
type input "u"
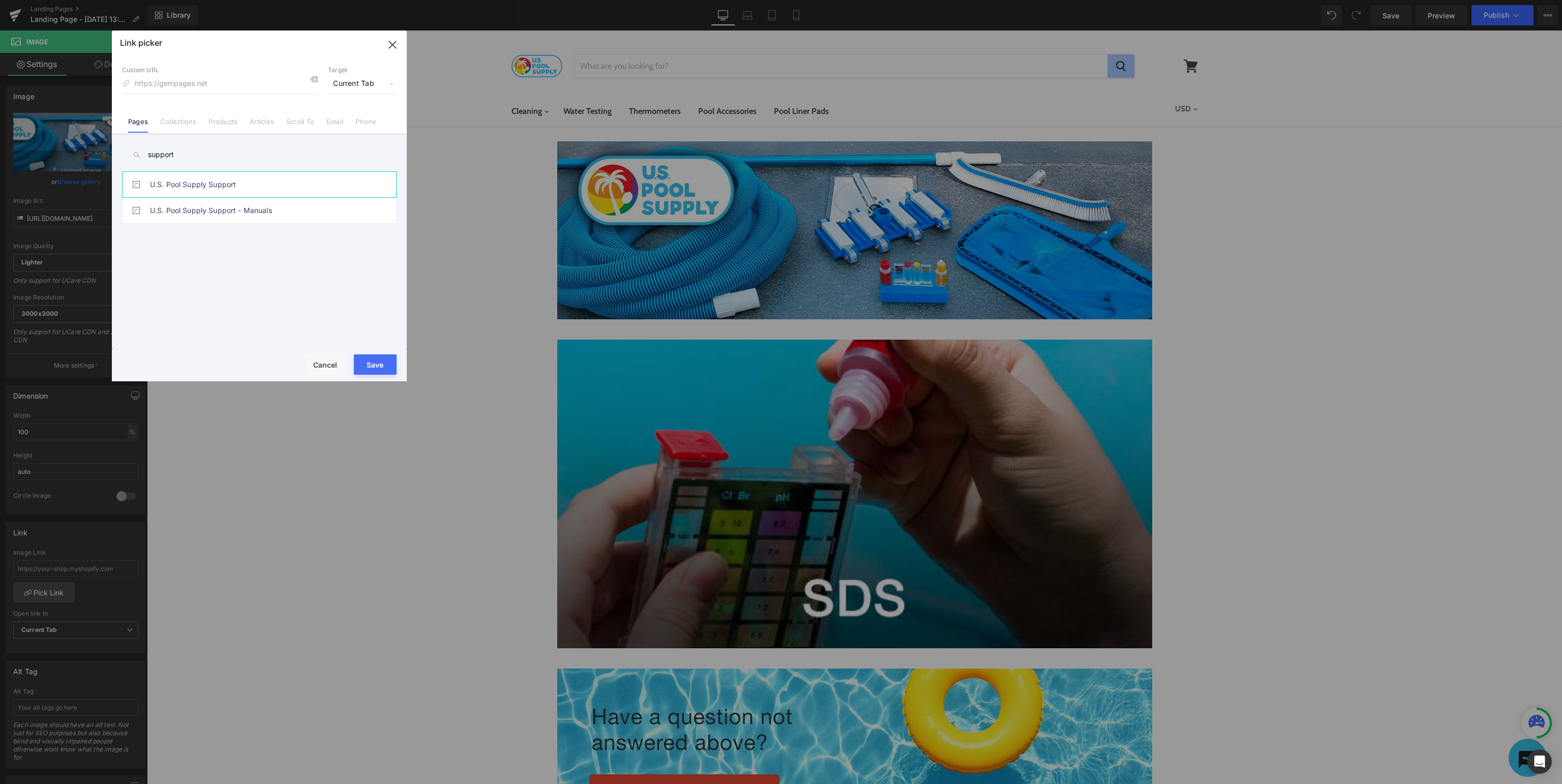
type input "support"
click at [263, 186] on link "U.S. Pool Supply Support" at bounding box center [261, 184] width 224 height 25
type input "/pages/usp-support"
click at [361, 364] on button "Save" at bounding box center [375, 364] width 42 height 21
type input "/pages/usp-support"
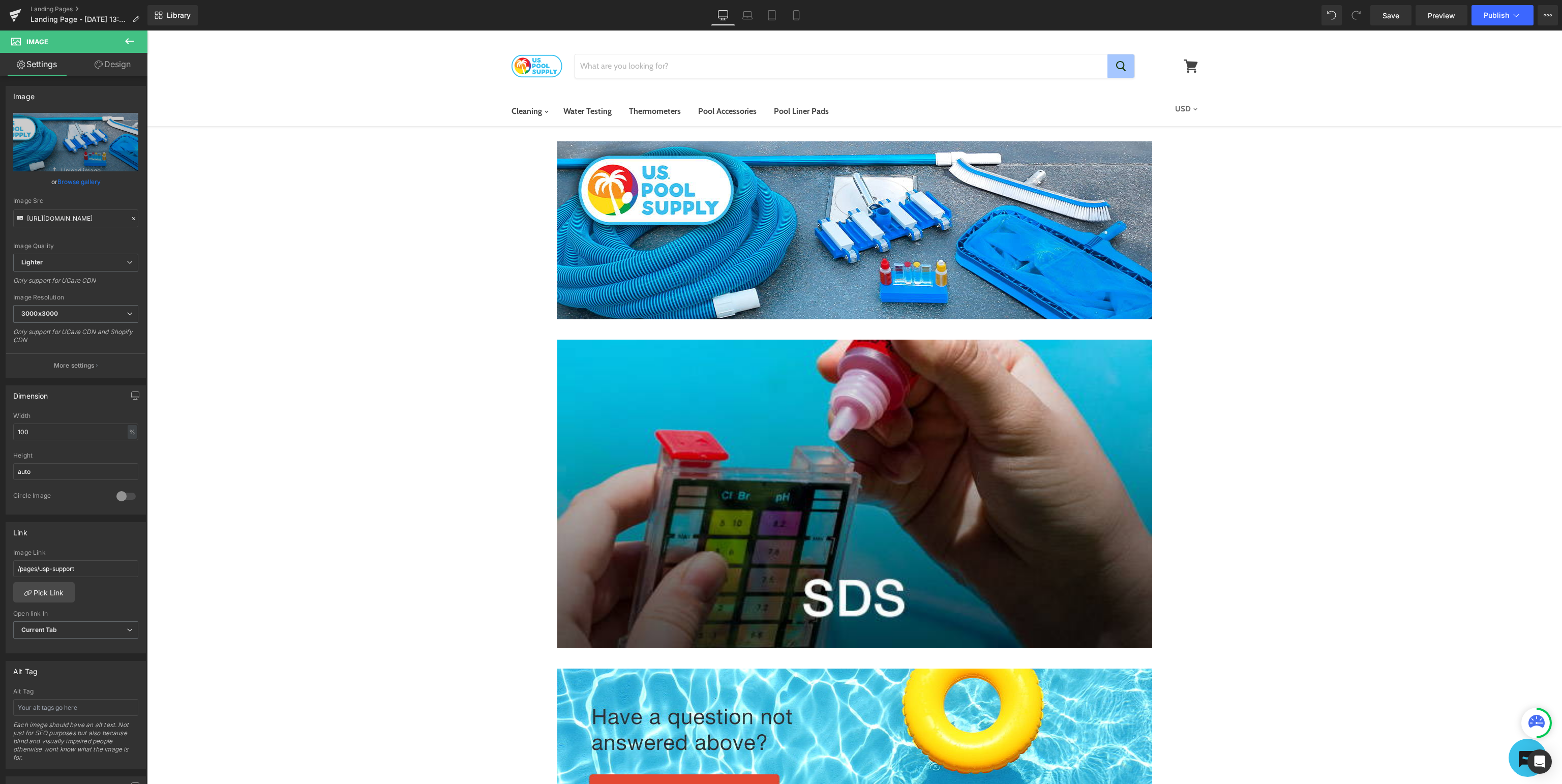
scroll to position [215, 0]
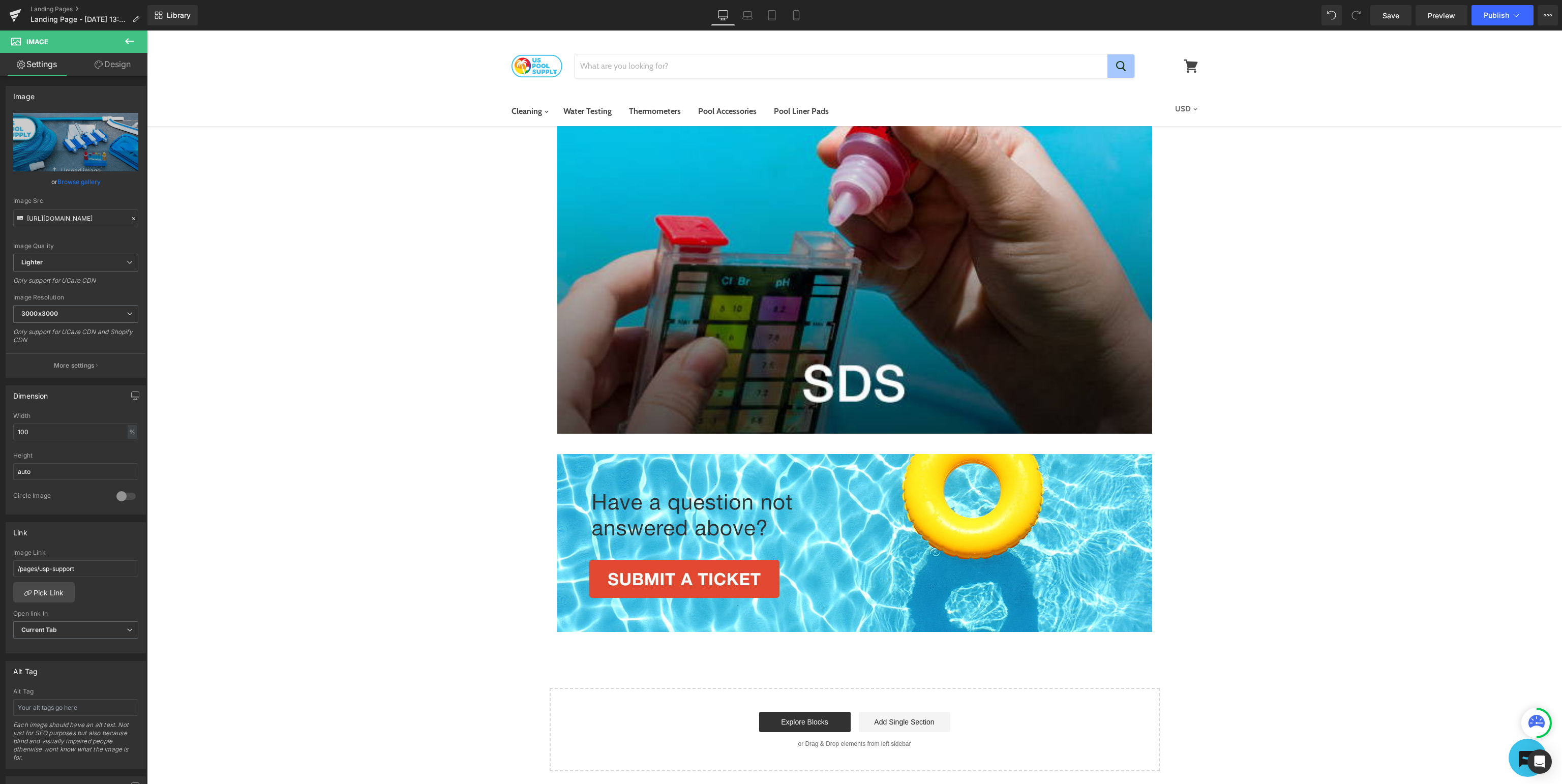
click at [127, 38] on icon at bounding box center [130, 41] width 12 height 12
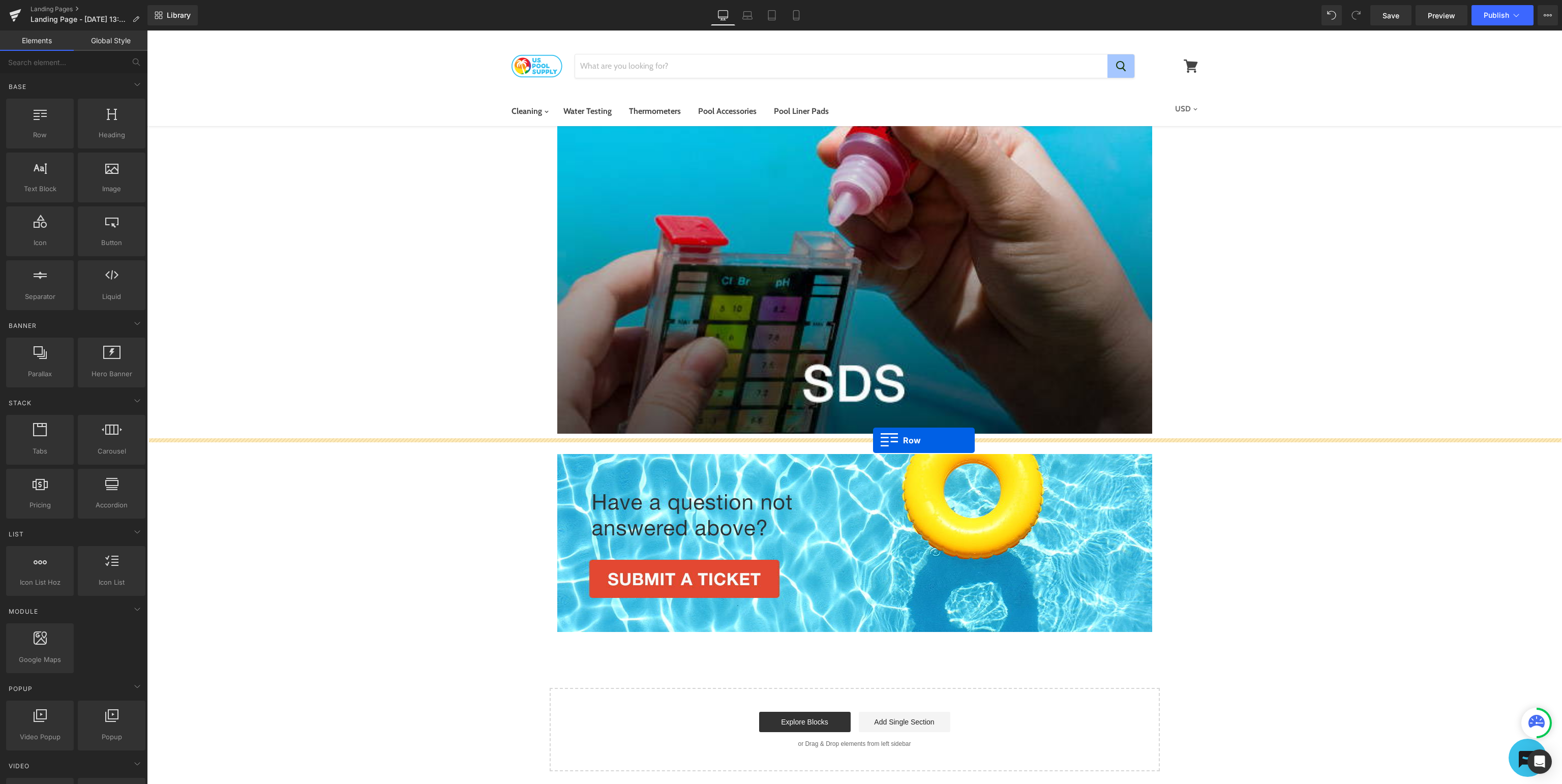
drag, startPoint x: 185, startPoint y: 159, endPoint x: 873, endPoint y: 440, distance: 743.2
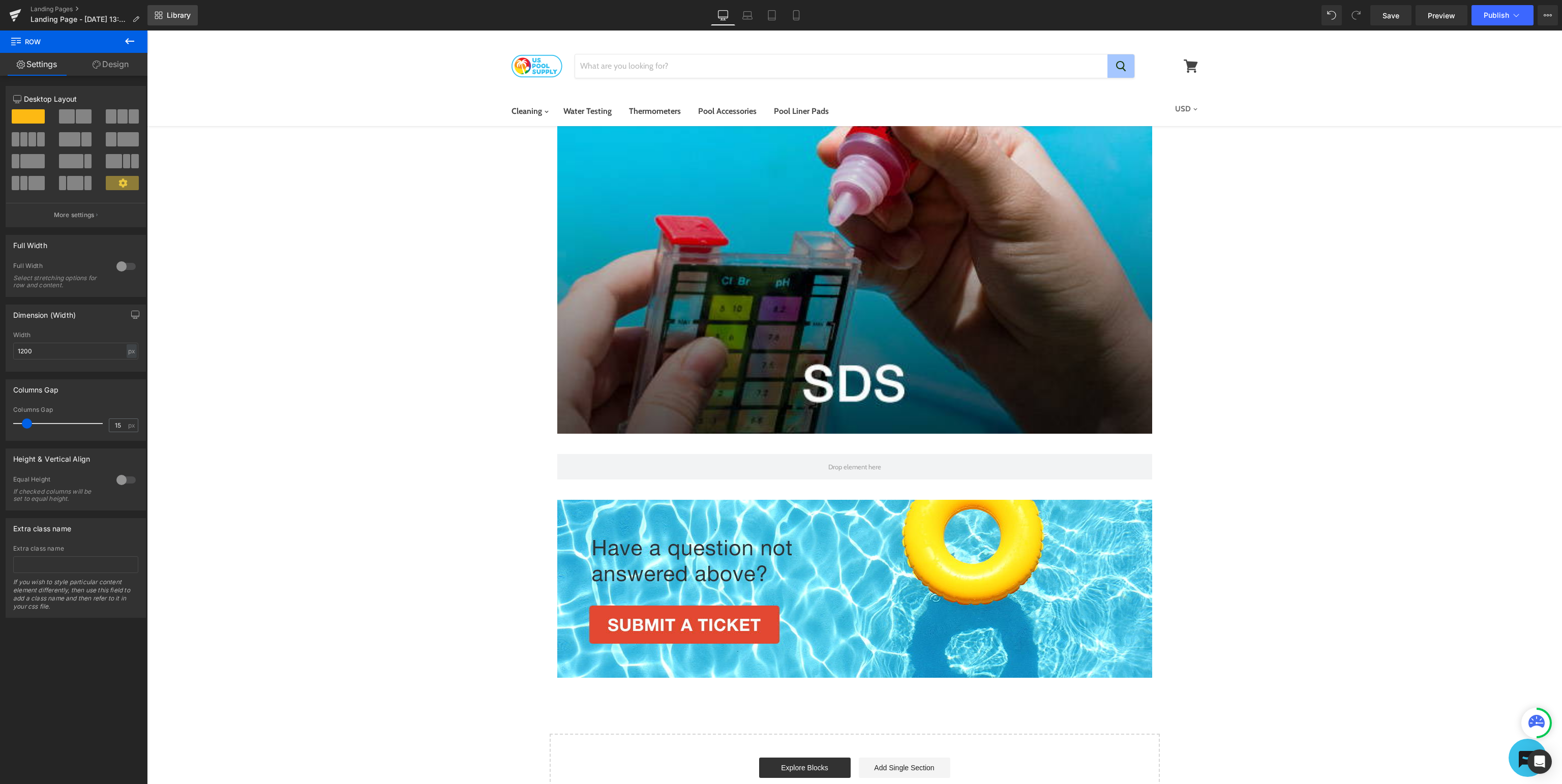
click at [164, 13] on link "Library" at bounding box center [172, 15] width 50 height 21
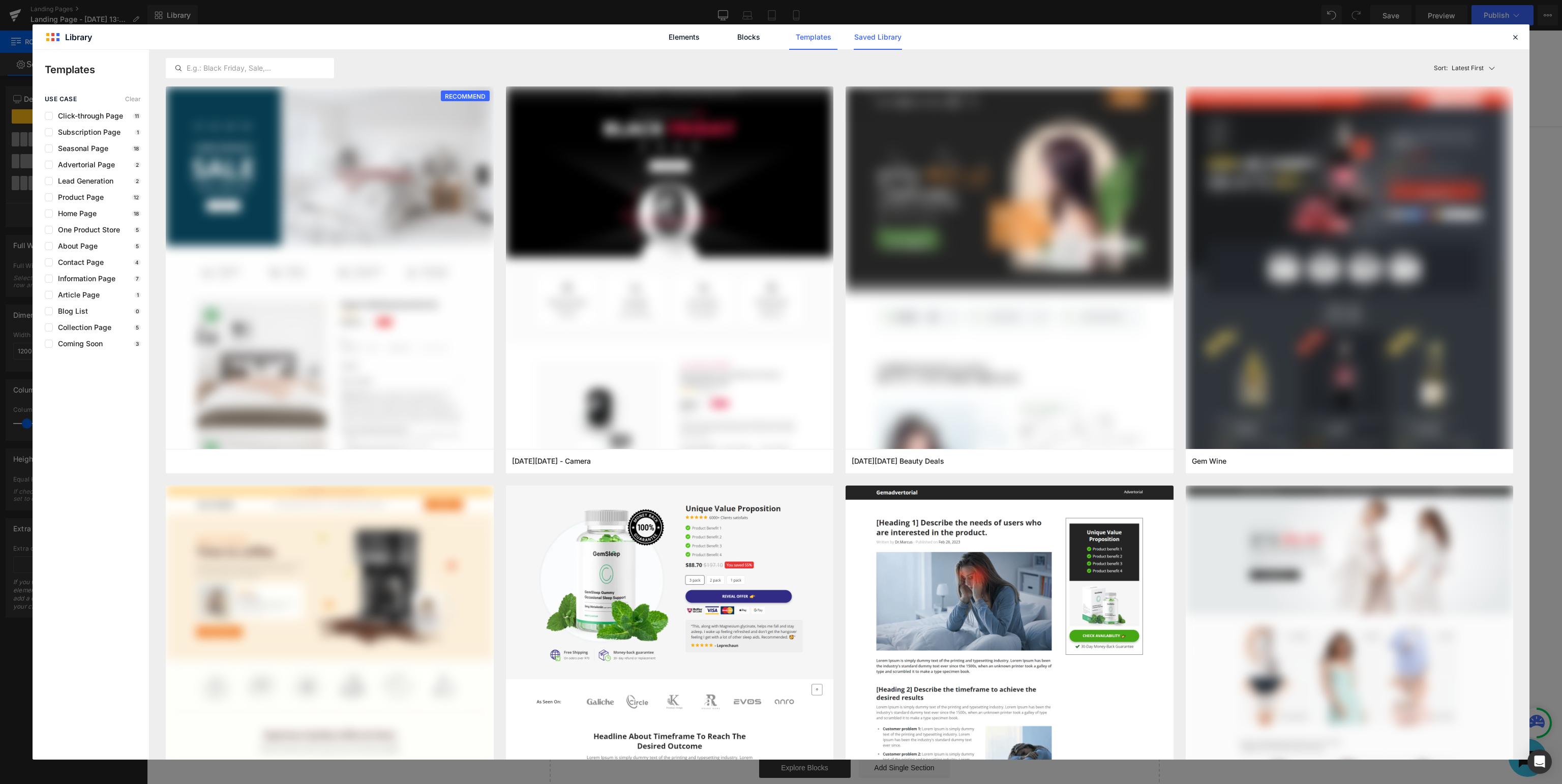
click at [885, 40] on link "Saved Library" at bounding box center [878, 37] width 49 height 25
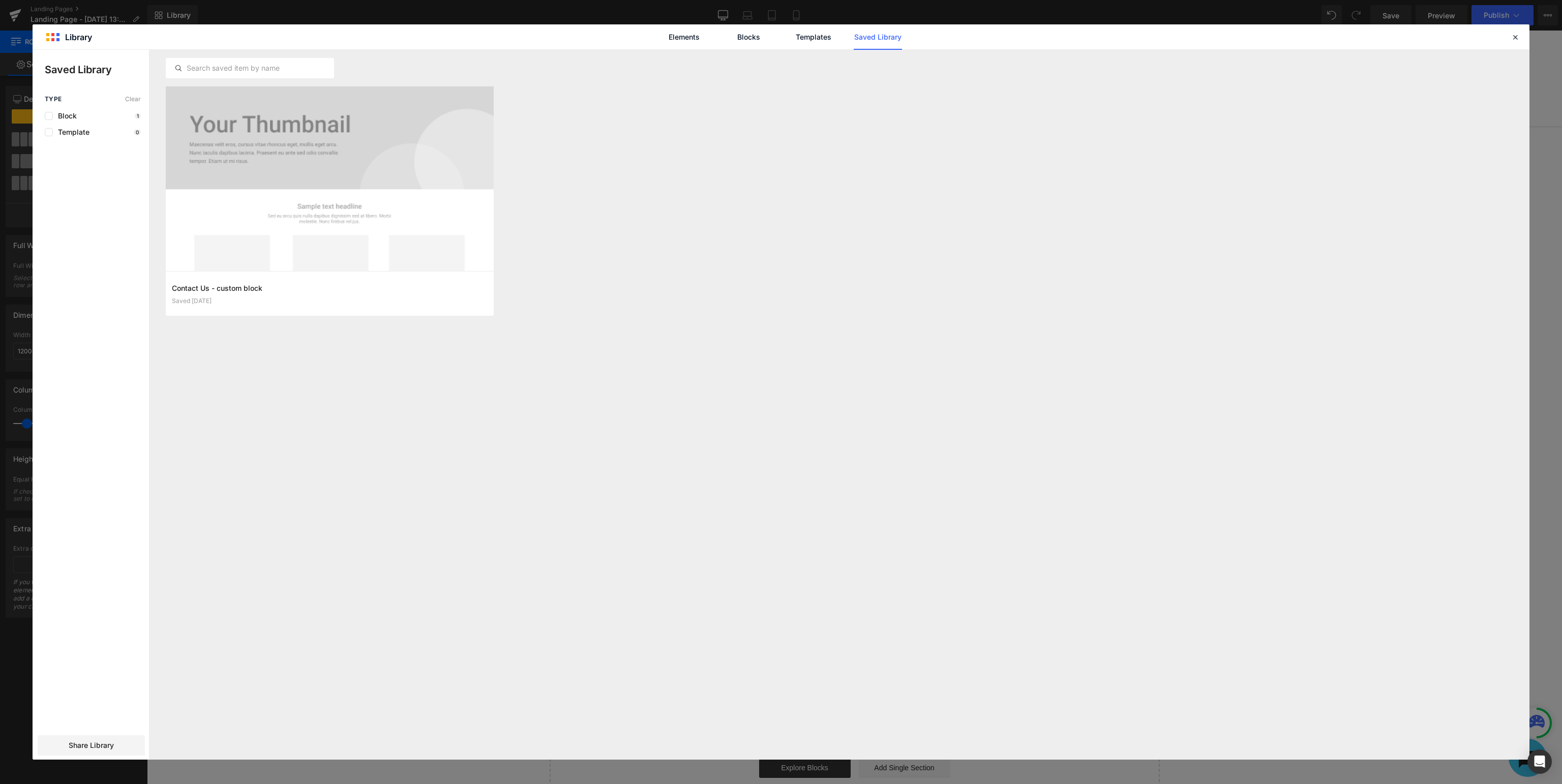
click at [863, 39] on link "Saved Library" at bounding box center [878, 37] width 49 height 25
click at [802, 38] on link "Templates" at bounding box center [813, 37] width 49 height 25
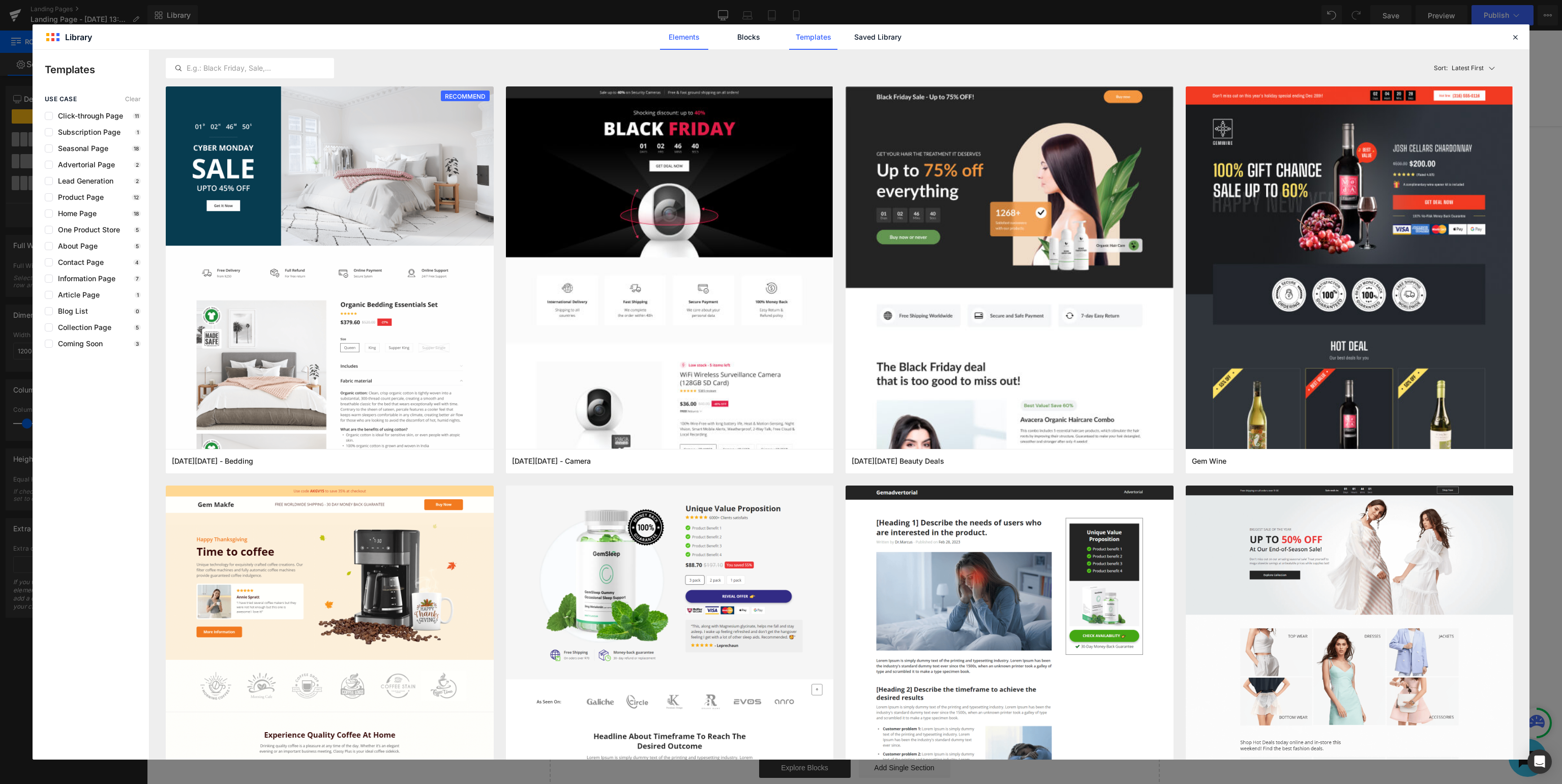
click at [699, 38] on link "Elements" at bounding box center [684, 37] width 49 height 25
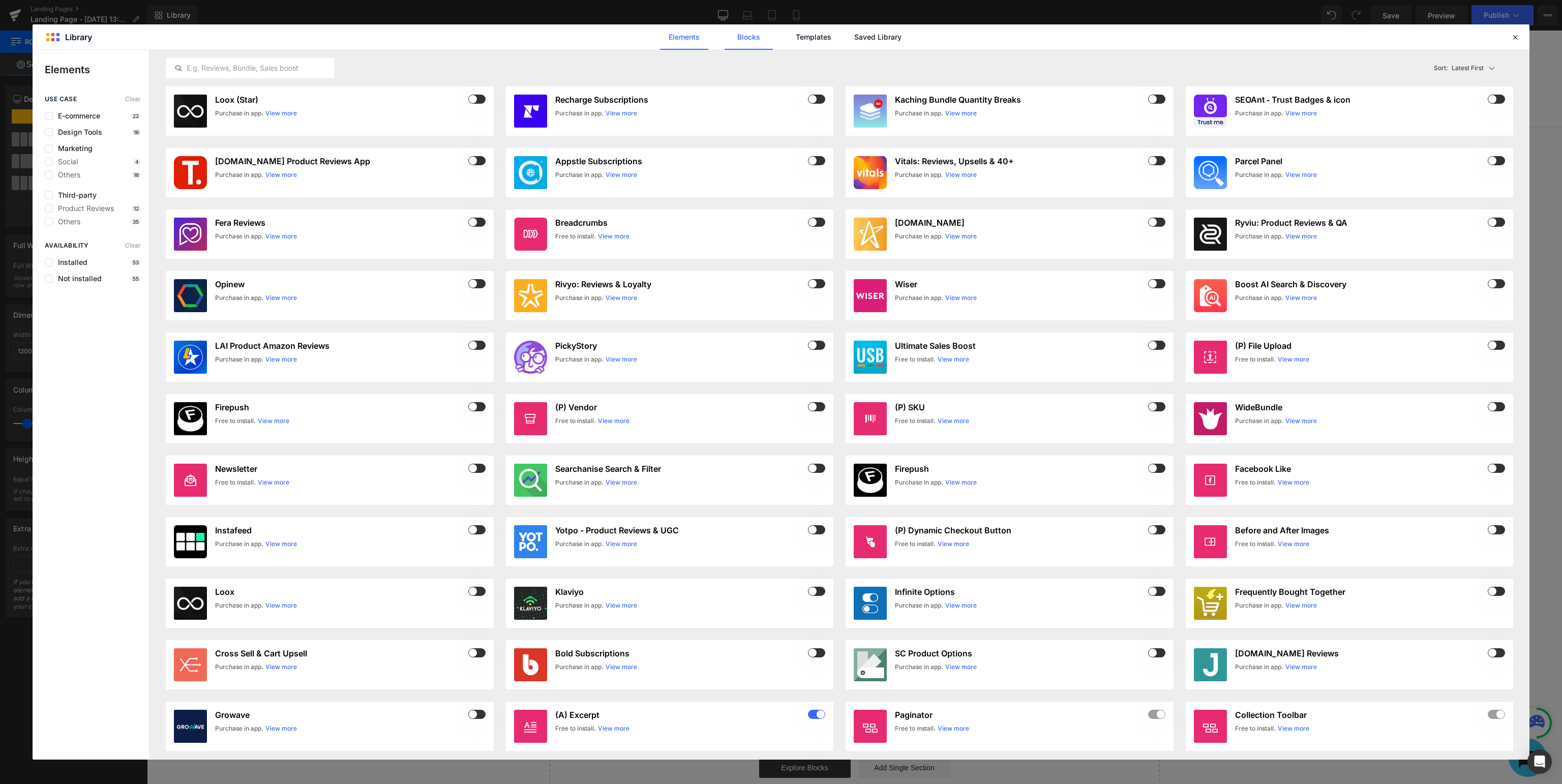
click at [757, 36] on link "Blocks" at bounding box center [749, 37] width 49 height 25
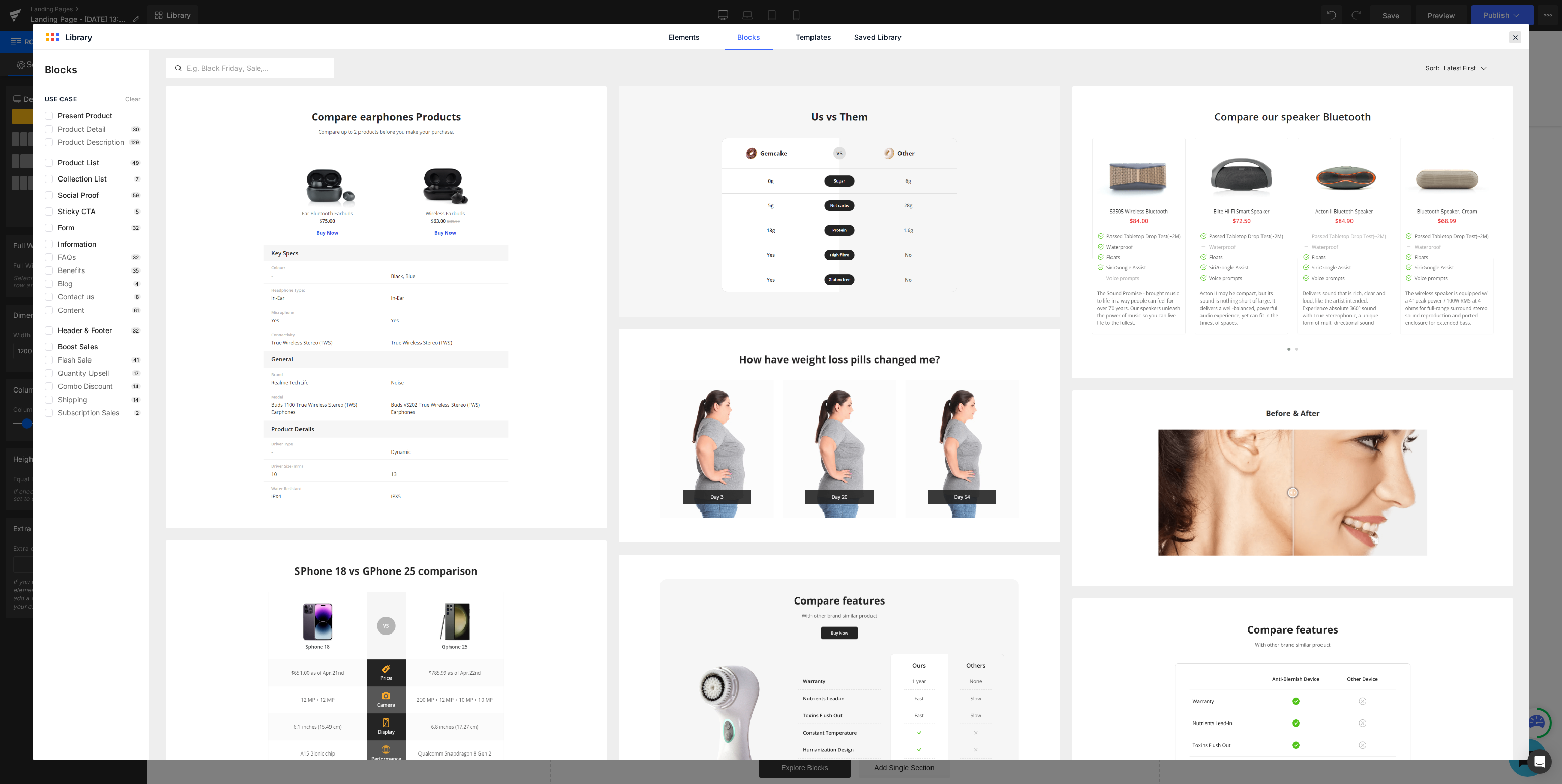
click at [1521, 39] on div at bounding box center [1515, 37] width 12 height 12
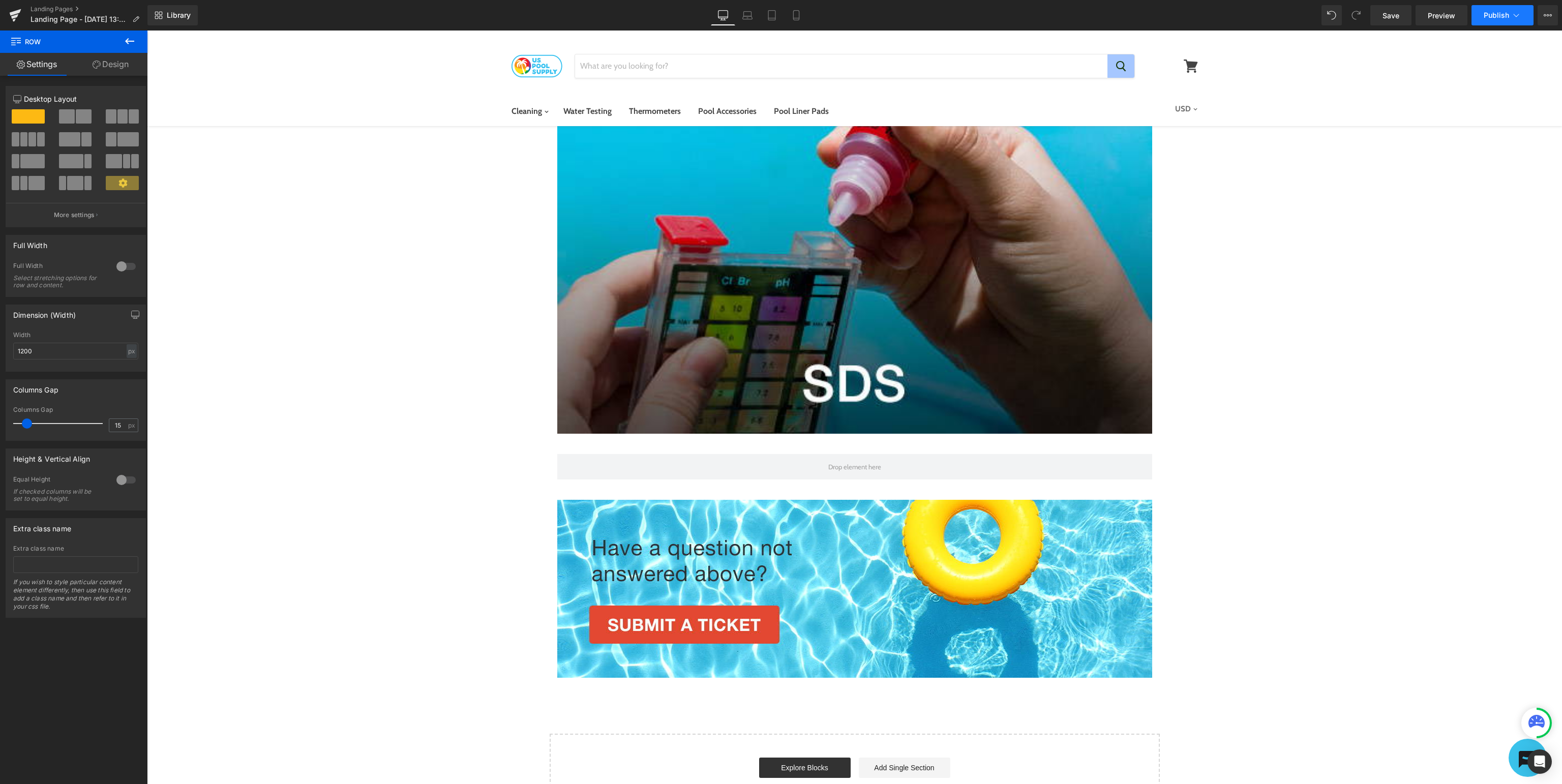
click at [1493, 15] on span "Publish" at bounding box center [1497, 15] width 25 height 8
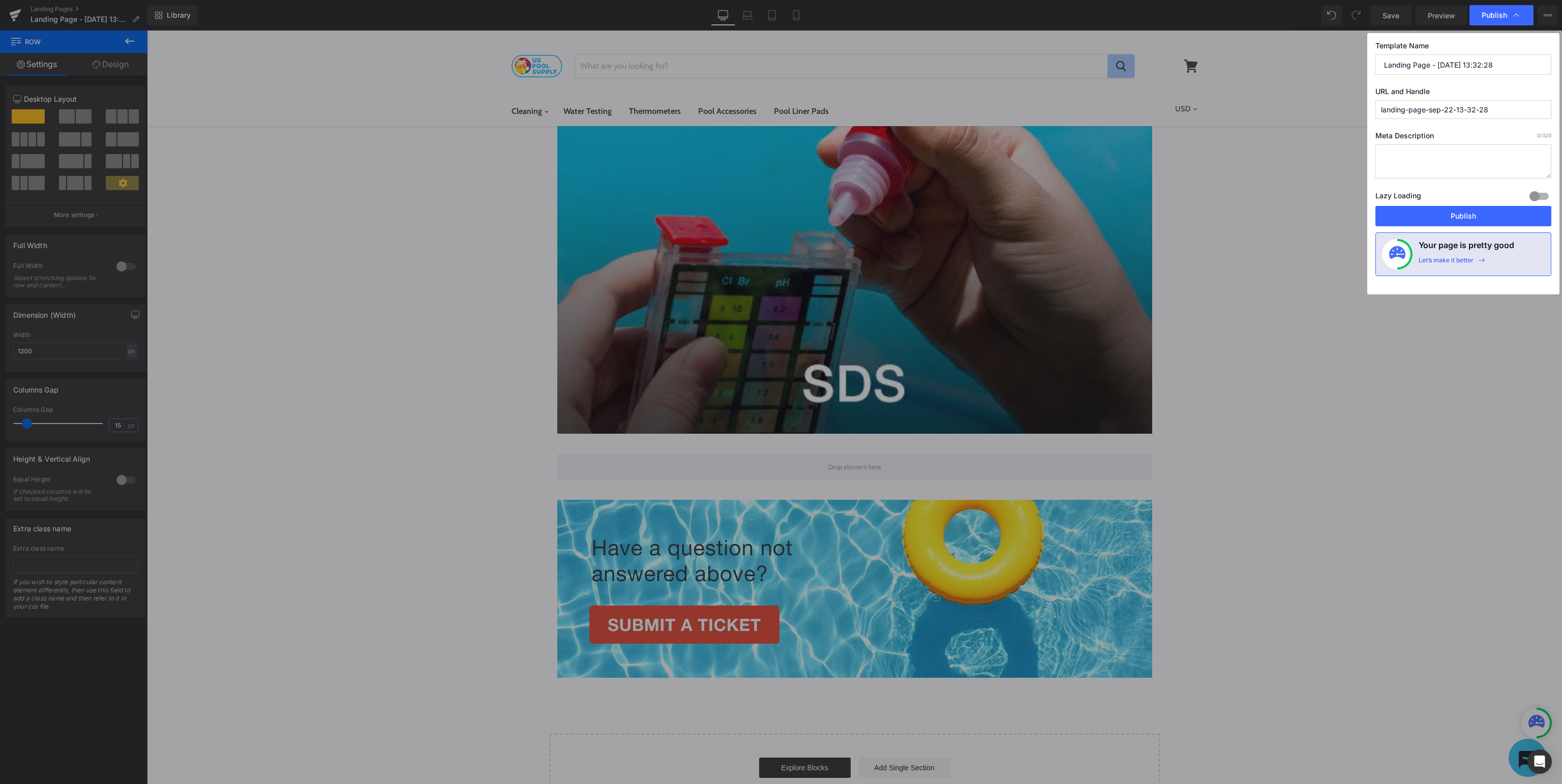
click at [1460, 67] on input "Landing Page - [DATE] 13:32:28" at bounding box center [1463, 65] width 176 height 21
type input "U.S. Pool Supply Support - S.D.S."
type input "usp-support-sds"
click at [1505, 216] on button "Publish" at bounding box center [1463, 216] width 176 height 21
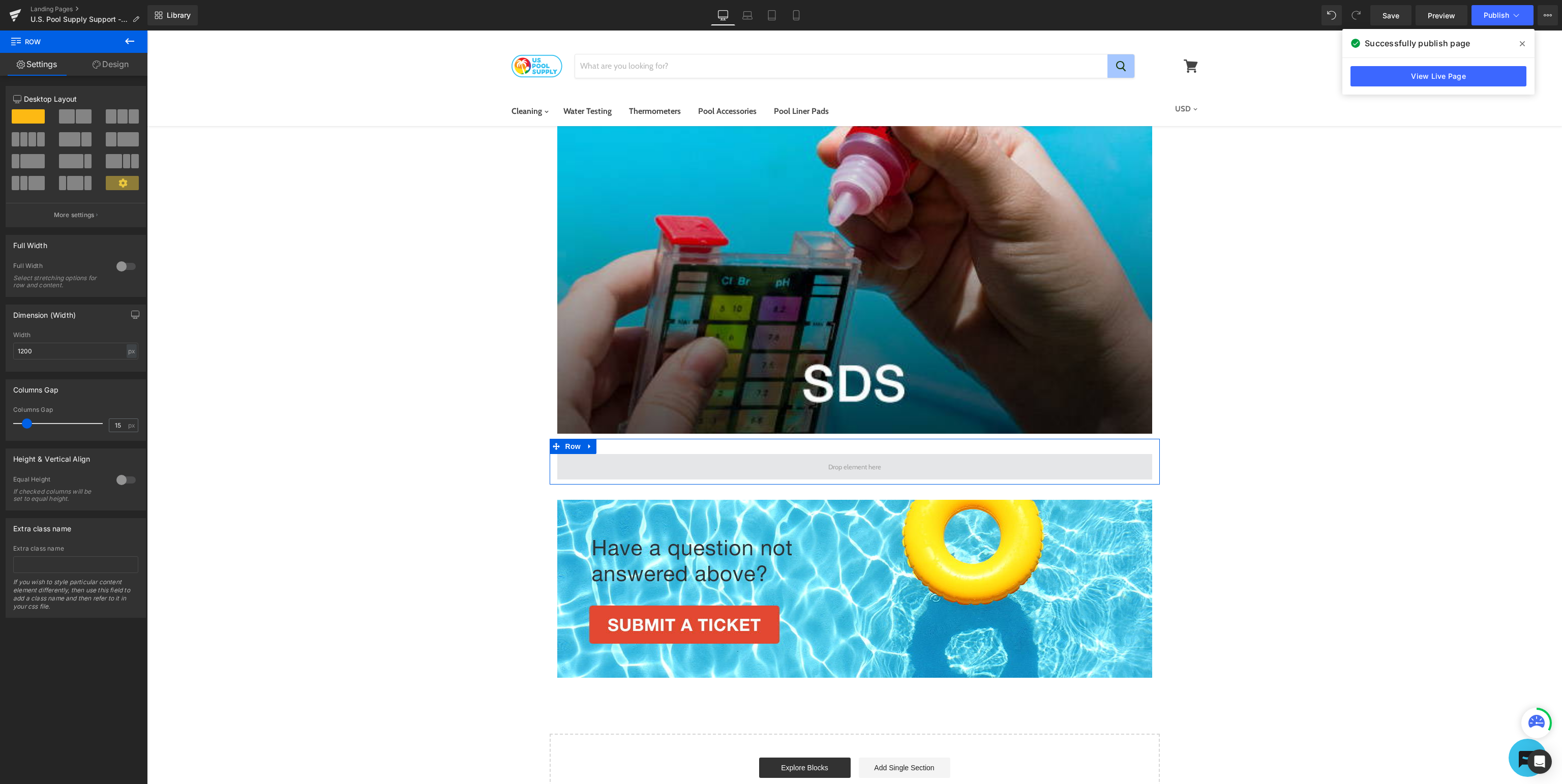
click at [916, 460] on span at bounding box center [854, 467] width 595 height 25
